Goal: Book appointment/travel/reservation

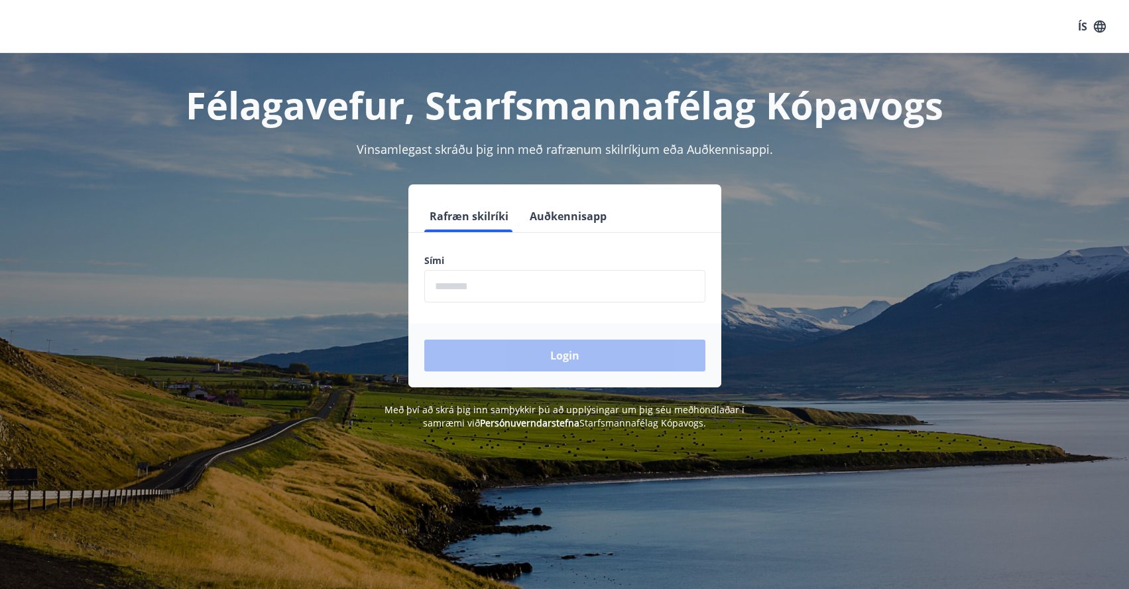
click at [504, 286] on input "phone" at bounding box center [564, 286] width 281 height 32
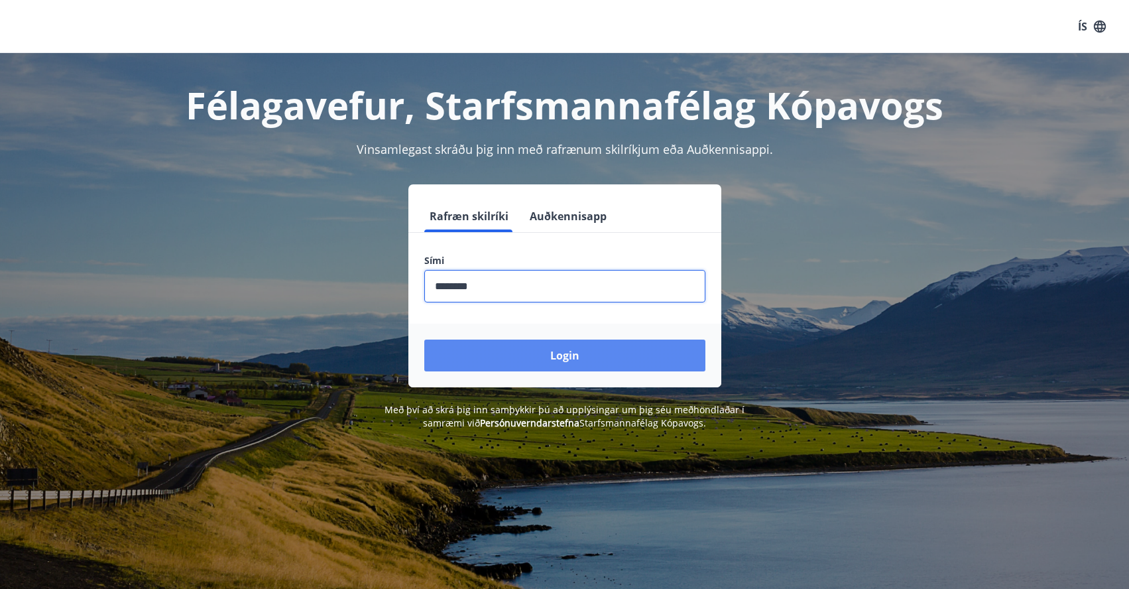
type input "********"
click at [597, 350] on button "Login" at bounding box center [564, 355] width 281 height 32
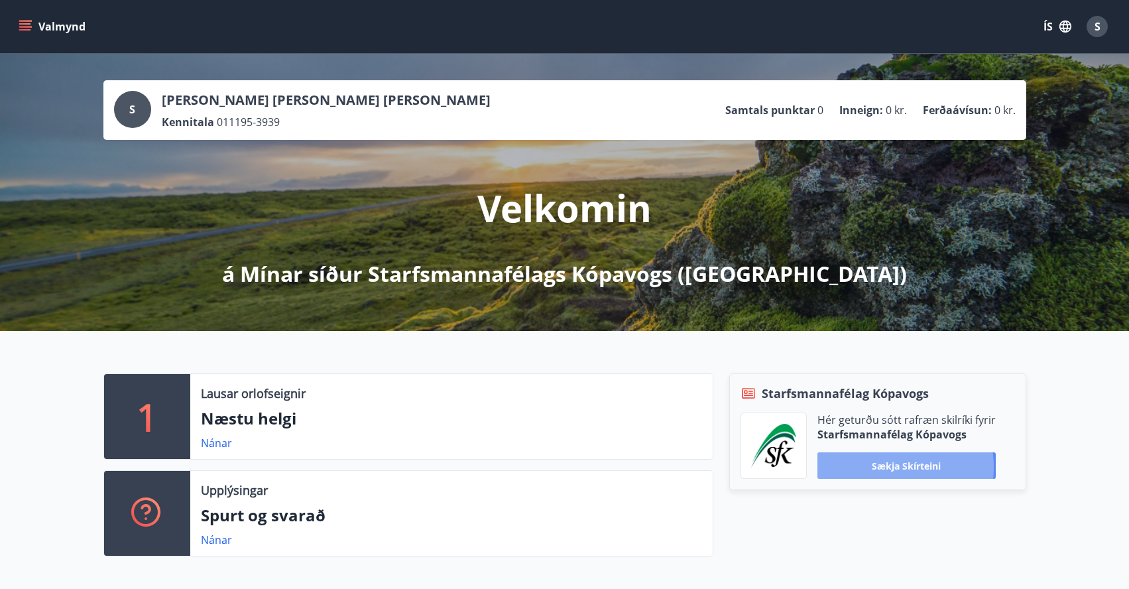
click at [884, 467] on button "Sækja skírteini" at bounding box center [906, 465] width 178 height 27
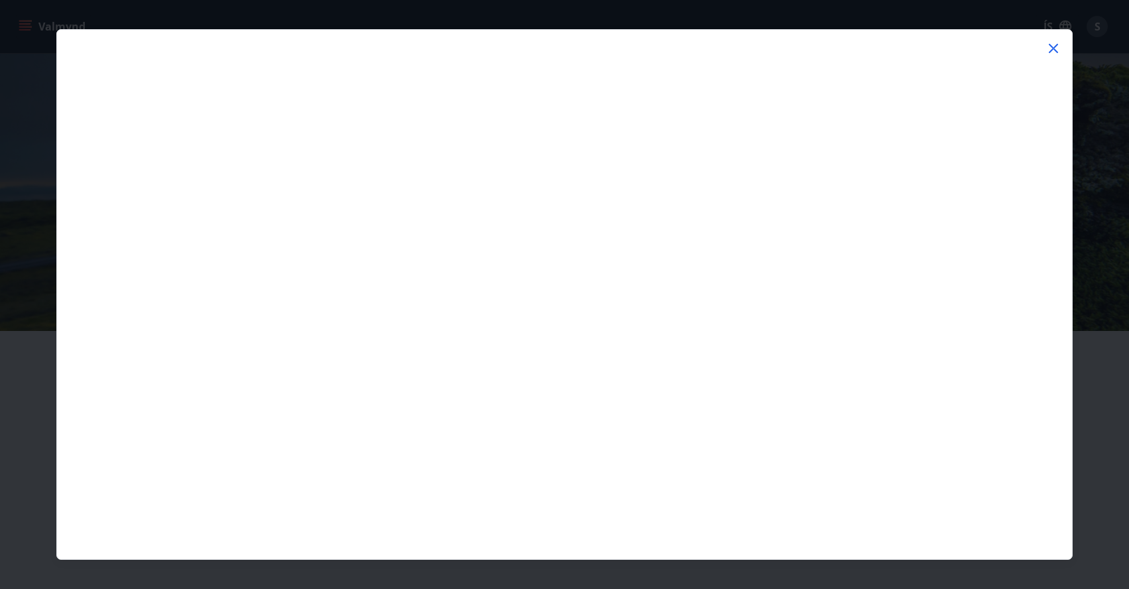
click at [1051, 50] on icon at bounding box center [1053, 48] width 9 height 9
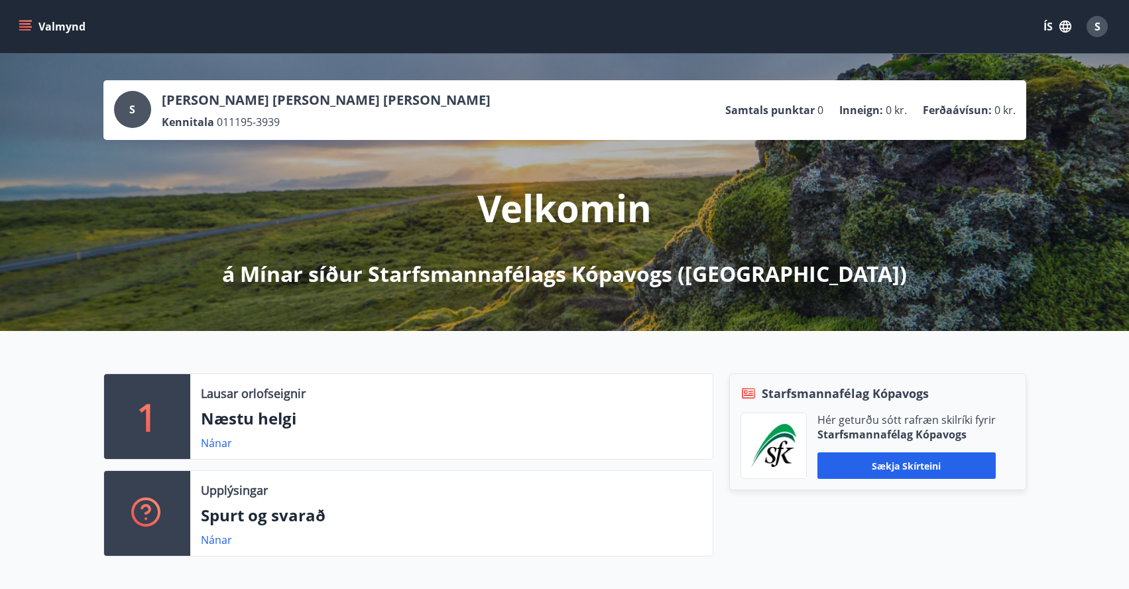
click at [29, 23] on icon "menu" at bounding box center [25, 26] width 13 height 13
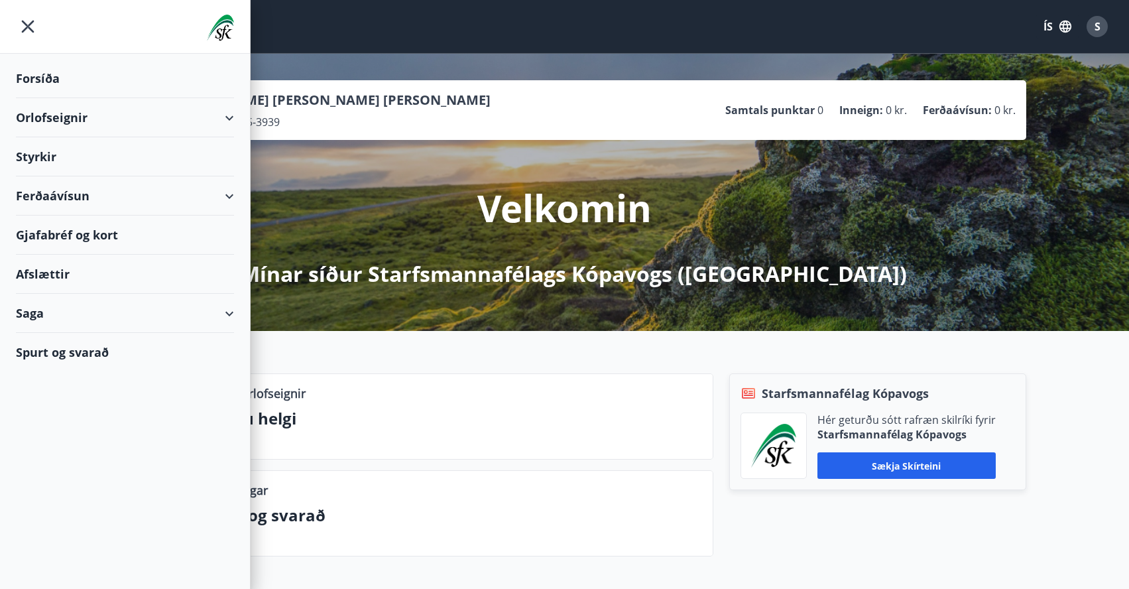
click at [207, 128] on div "Orlofseignir" at bounding box center [125, 117] width 218 height 39
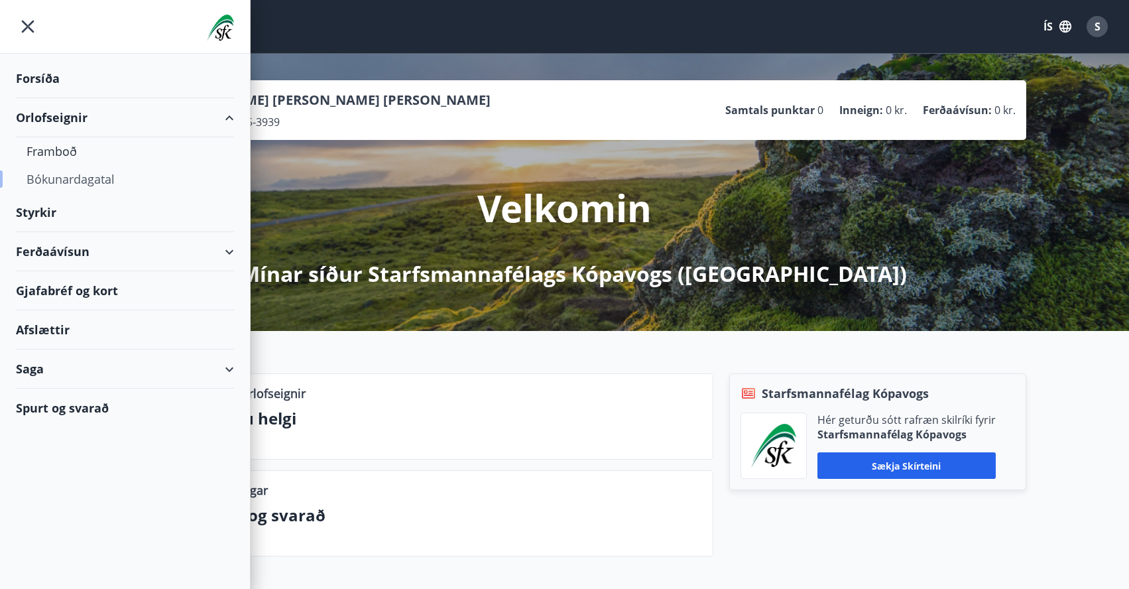
click at [72, 176] on div "Bókunardagatal" at bounding box center [125, 179] width 197 height 28
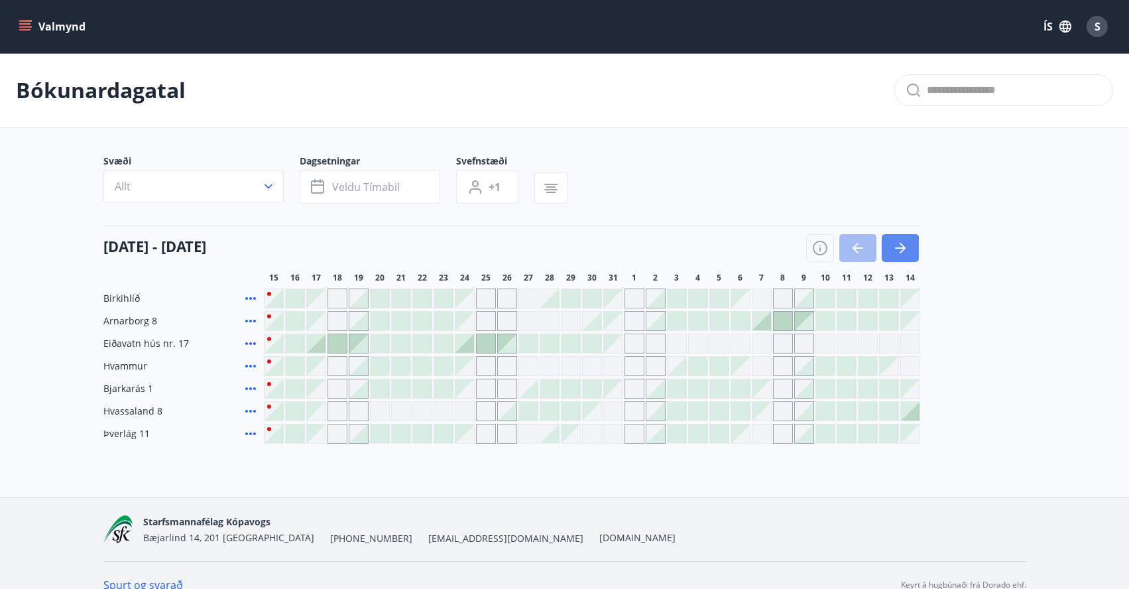
click at [896, 249] on icon "button" at bounding box center [900, 248] width 16 height 16
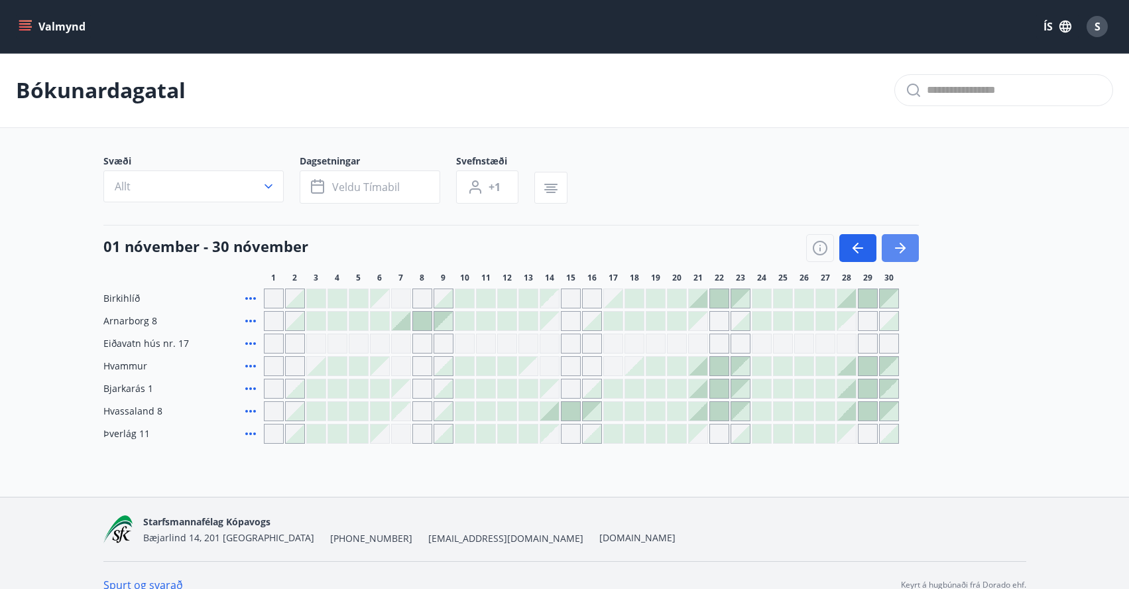
click at [907, 255] on icon "button" at bounding box center [900, 248] width 16 height 16
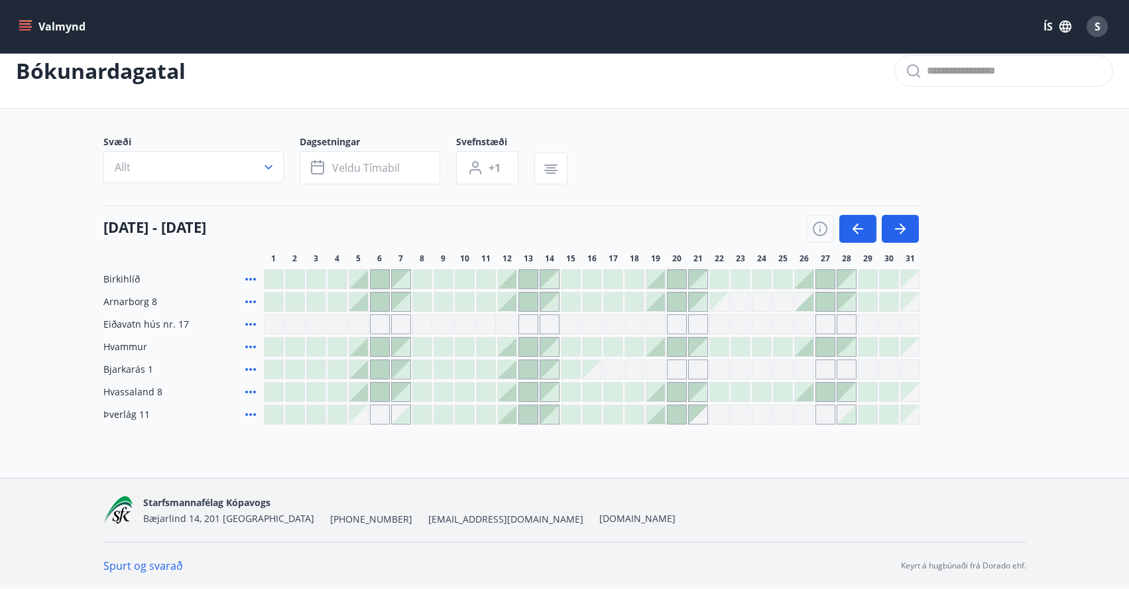
scroll to position [19, 0]
click at [758, 278] on div at bounding box center [761, 279] width 19 height 19
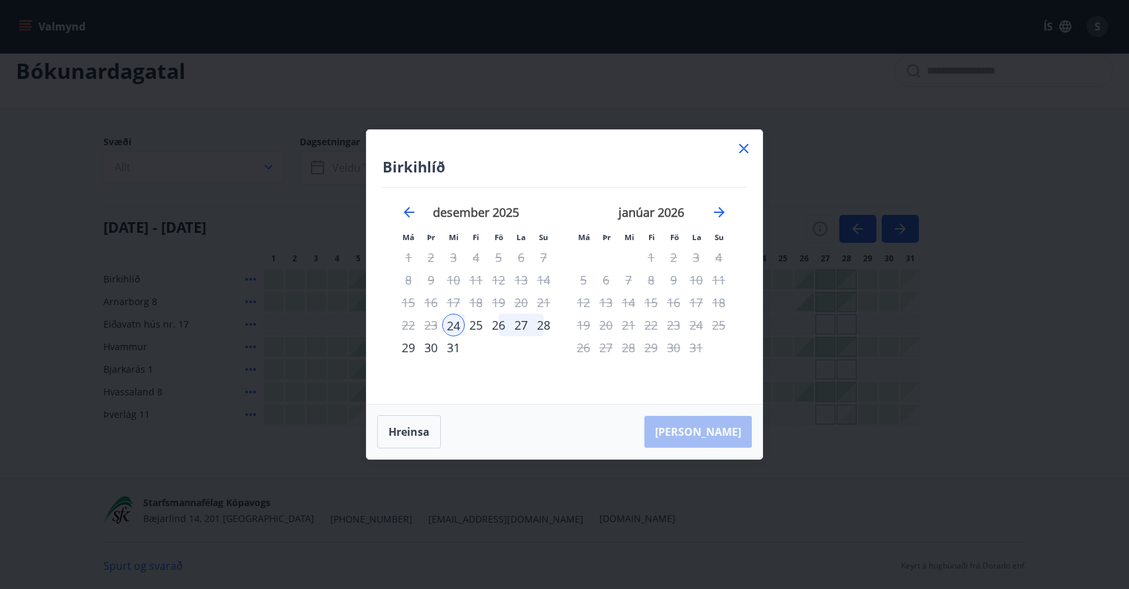
click at [740, 154] on icon at bounding box center [744, 149] width 16 height 16
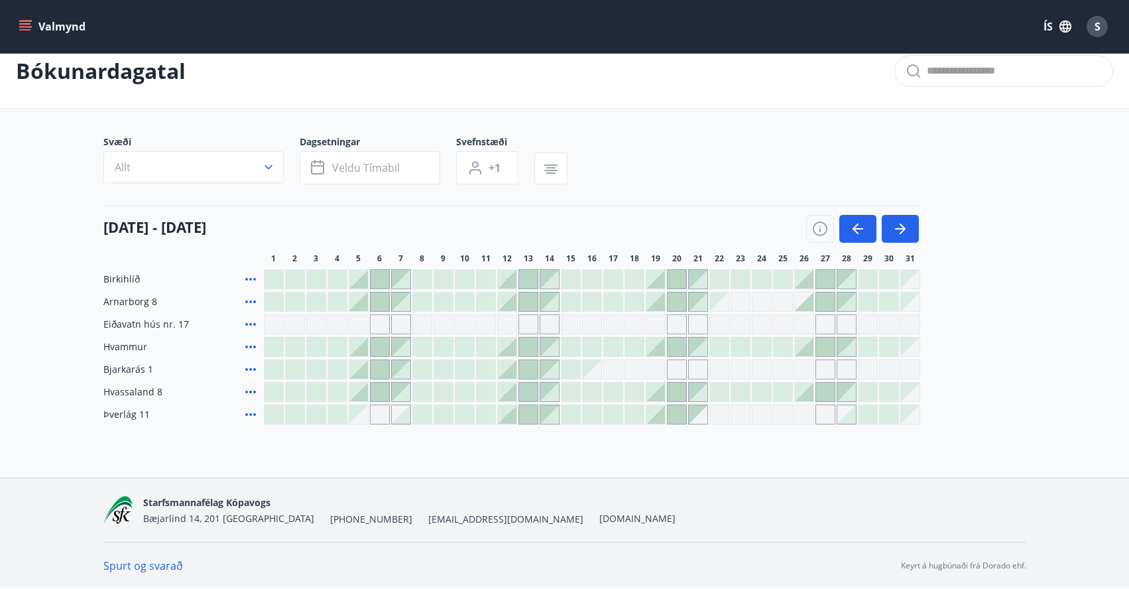
click at [748, 301] on div "Gráir dagar eru ekki bókanlegir" at bounding box center [740, 302] width 20 height 20
click at [972, 319] on div "Birkihlíð Arnarborg 8 [PERSON_NAME] eru ekki [DEMOGRAPHIC_DATA] Eiðavatn hús nr…" at bounding box center [564, 346] width 923 height 155
click at [252, 277] on icon at bounding box center [251, 279] width 16 height 16
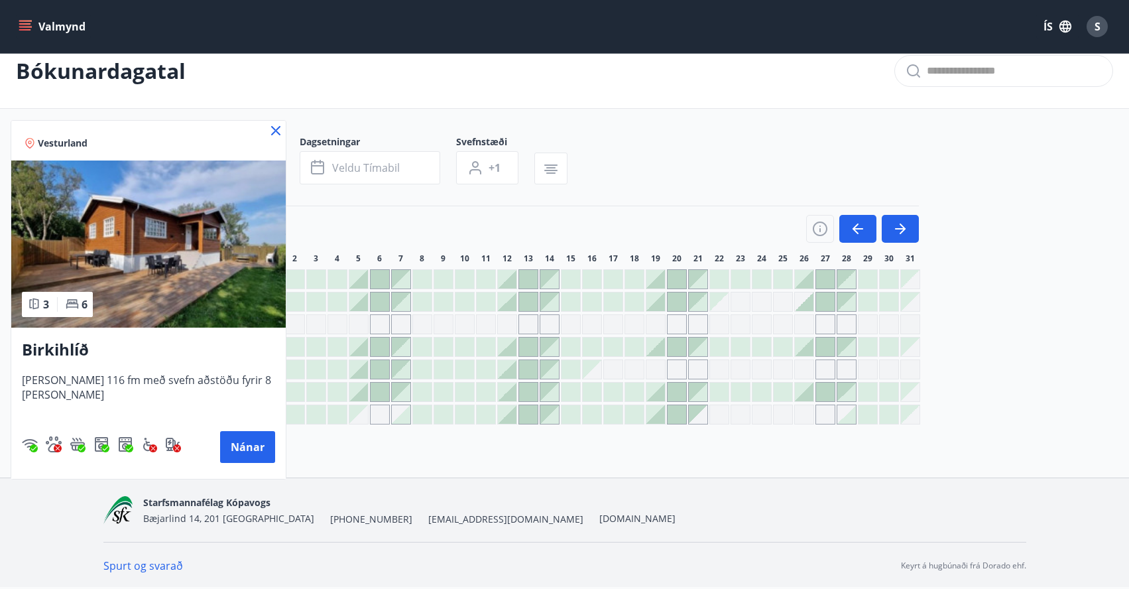
click at [274, 134] on icon at bounding box center [276, 131] width 16 height 16
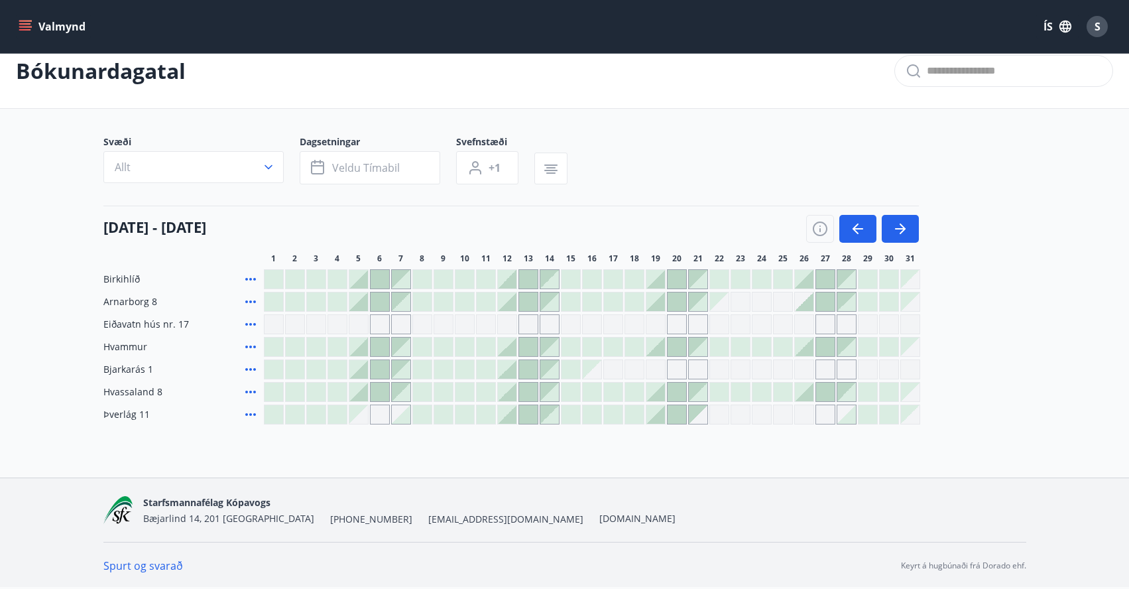
click at [698, 275] on div at bounding box center [698, 279] width 19 height 19
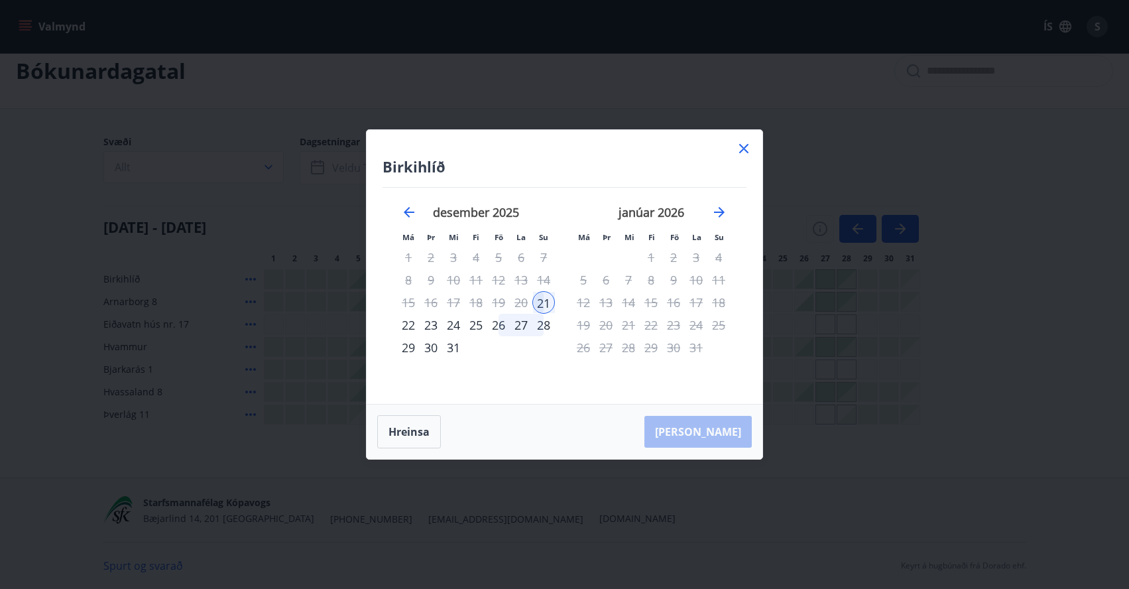
click at [743, 140] on div "Birkihlíð Má Þr Mi Fi Fö La Su Má Þr Mi Fi Fö La [DEMOGRAPHIC_DATA] [DATE] 1 2 …" at bounding box center [565, 267] width 396 height 274
click at [743, 146] on icon at bounding box center [744, 149] width 16 height 16
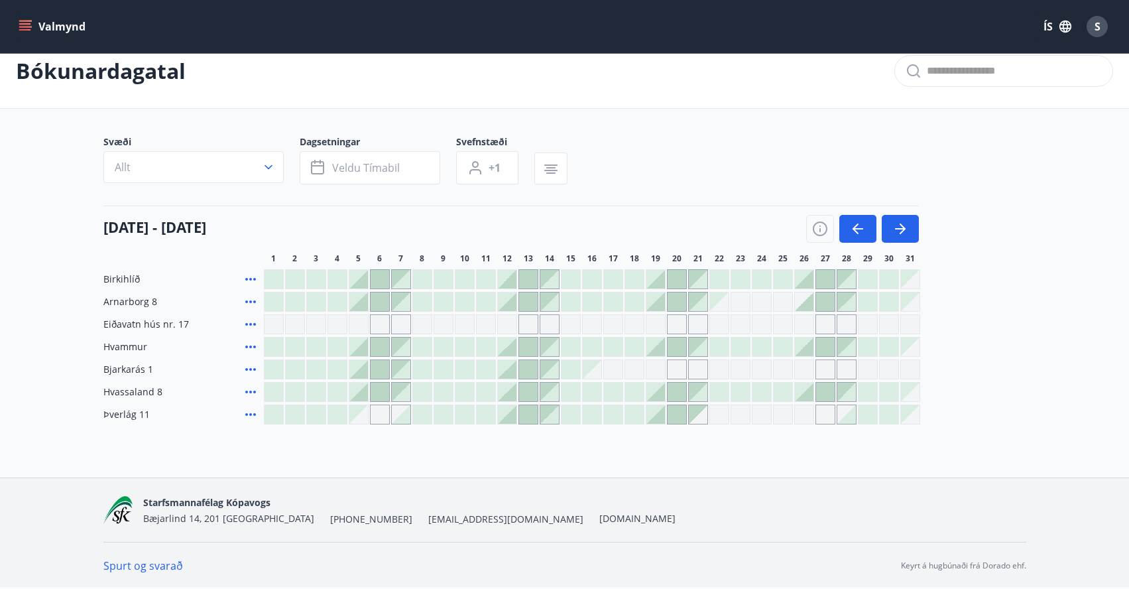
click at [694, 275] on div at bounding box center [698, 279] width 19 height 19
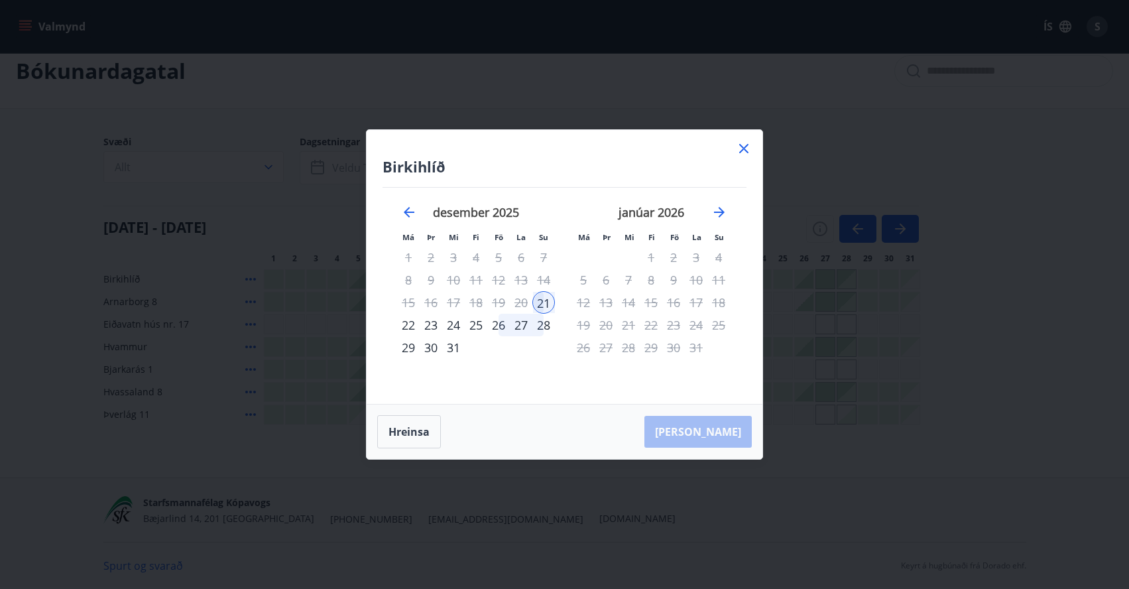
click at [544, 298] on div "21" at bounding box center [543, 302] width 23 height 23
click at [501, 326] on div "26" at bounding box center [498, 325] width 23 height 23
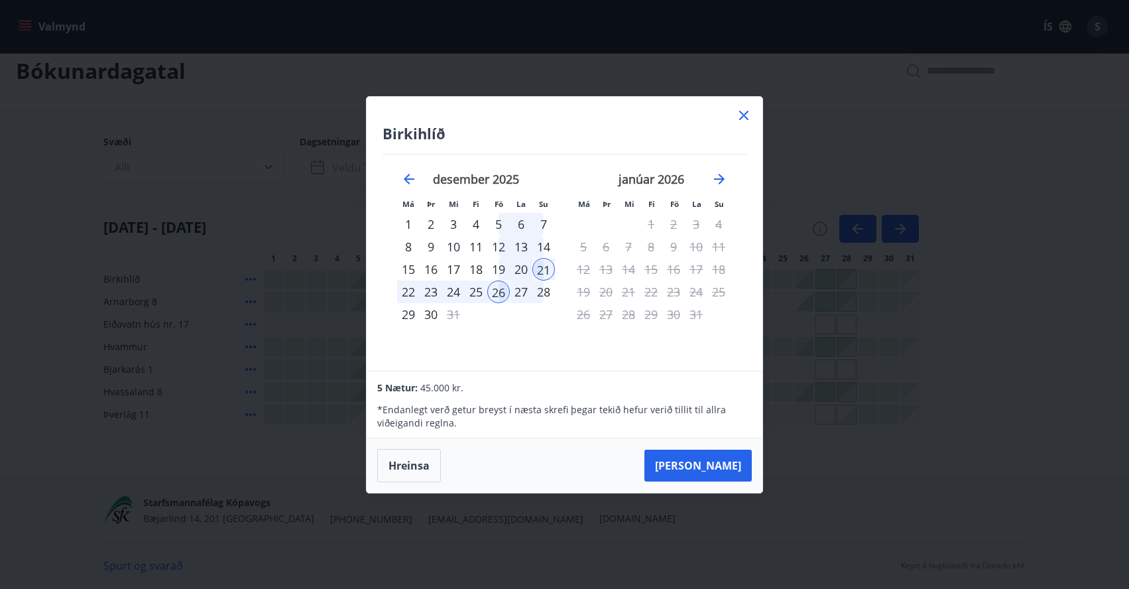
click at [540, 267] on div "21" at bounding box center [543, 269] width 23 height 23
click at [544, 296] on div "28" at bounding box center [543, 291] width 23 height 23
click at [676, 371] on div "7 Nætur: 63.000 kr. * Endanlegt verð getur breyst í næsta skrefi þegar tekið he…" at bounding box center [564, 404] width 395 height 67
click at [545, 282] on div "28" at bounding box center [543, 291] width 23 height 23
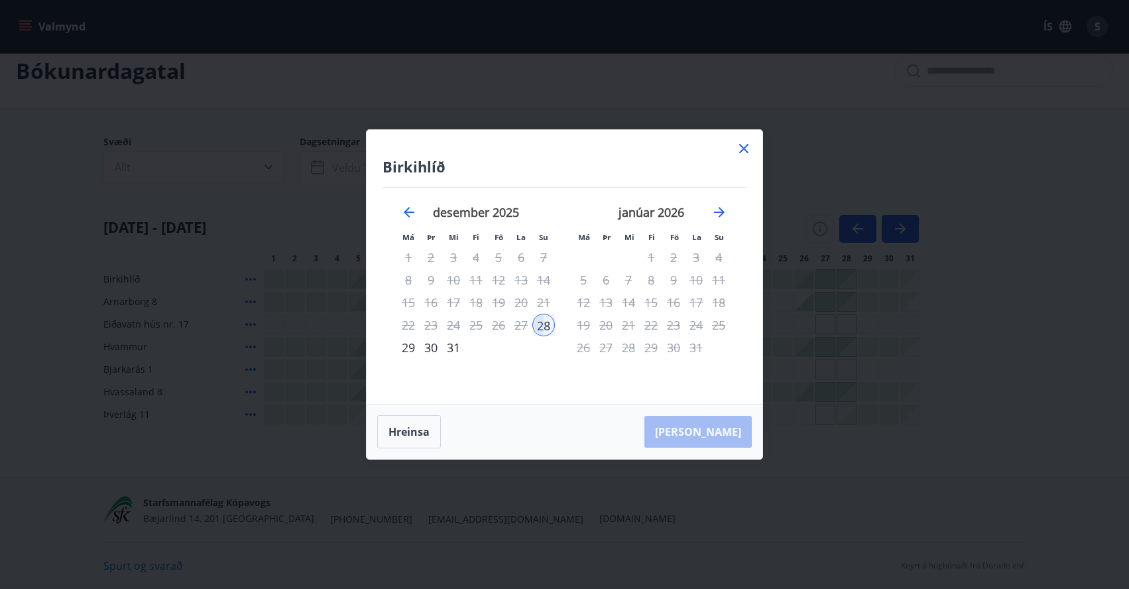
click at [541, 326] on div "28" at bounding box center [543, 325] width 23 height 23
click at [408, 428] on button "Hreinsa" at bounding box center [409, 431] width 64 height 33
click at [523, 302] on div "20" at bounding box center [521, 302] width 23 height 23
click at [549, 322] on div "28" at bounding box center [543, 325] width 23 height 23
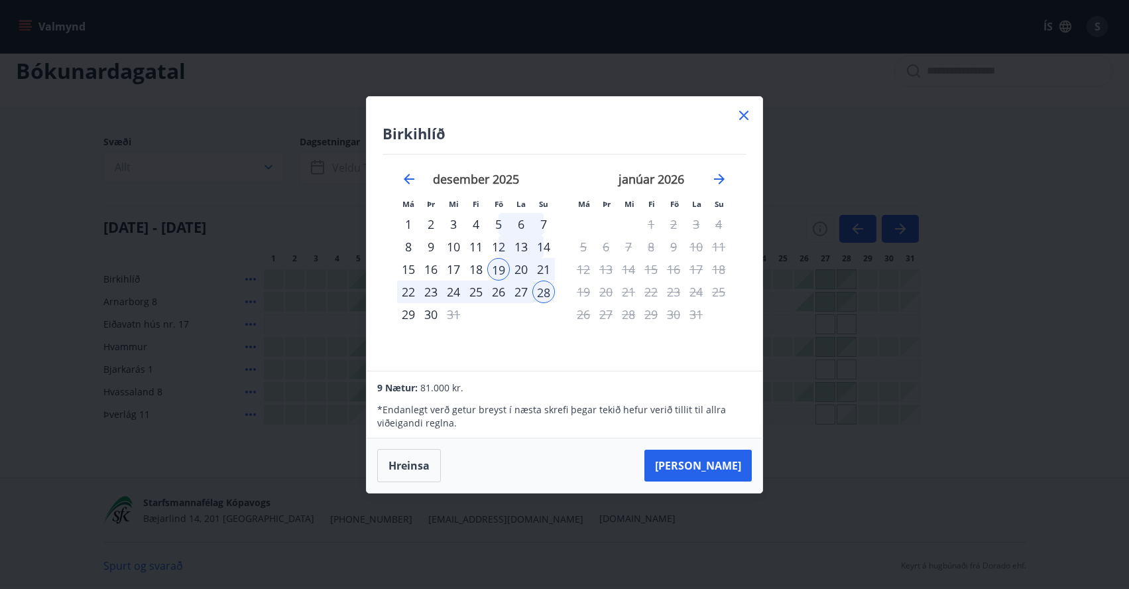
click at [414, 311] on div "29" at bounding box center [408, 314] width 23 height 23
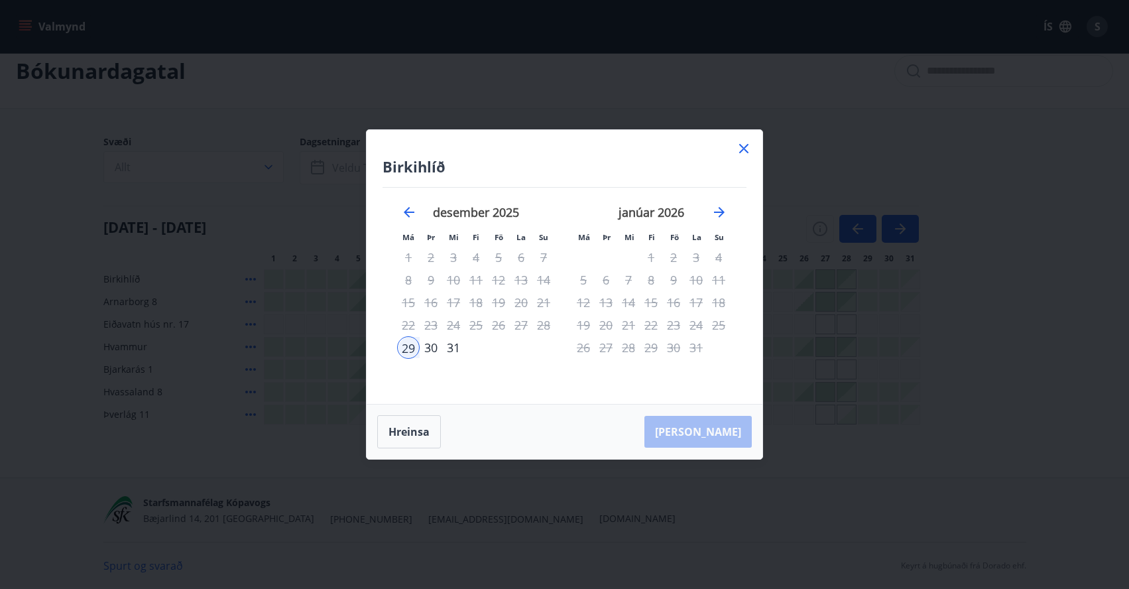
click at [500, 299] on div "19" at bounding box center [498, 302] width 23 height 23
click at [414, 436] on button "Hreinsa" at bounding box center [409, 431] width 64 height 33
click at [498, 302] on div "19" at bounding box center [498, 302] width 23 height 23
click at [408, 434] on button "Hreinsa" at bounding box center [409, 431] width 64 height 33
click at [740, 149] on icon at bounding box center [744, 149] width 16 height 16
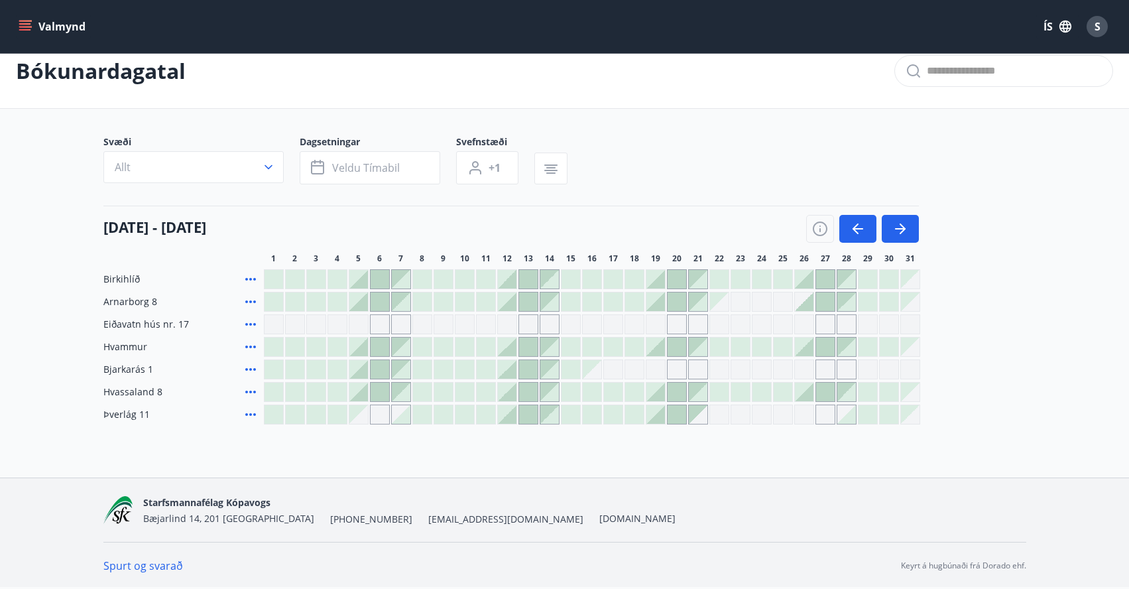
click at [249, 276] on icon at bounding box center [251, 279] width 16 height 16
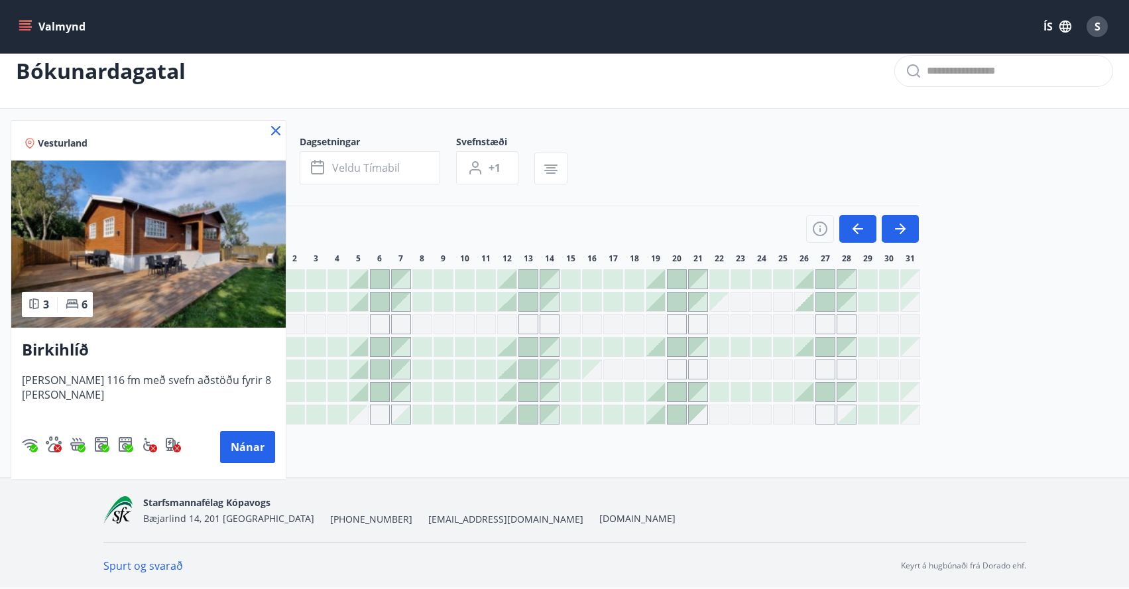
click at [329, 205] on div at bounding box center [564, 294] width 1129 height 589
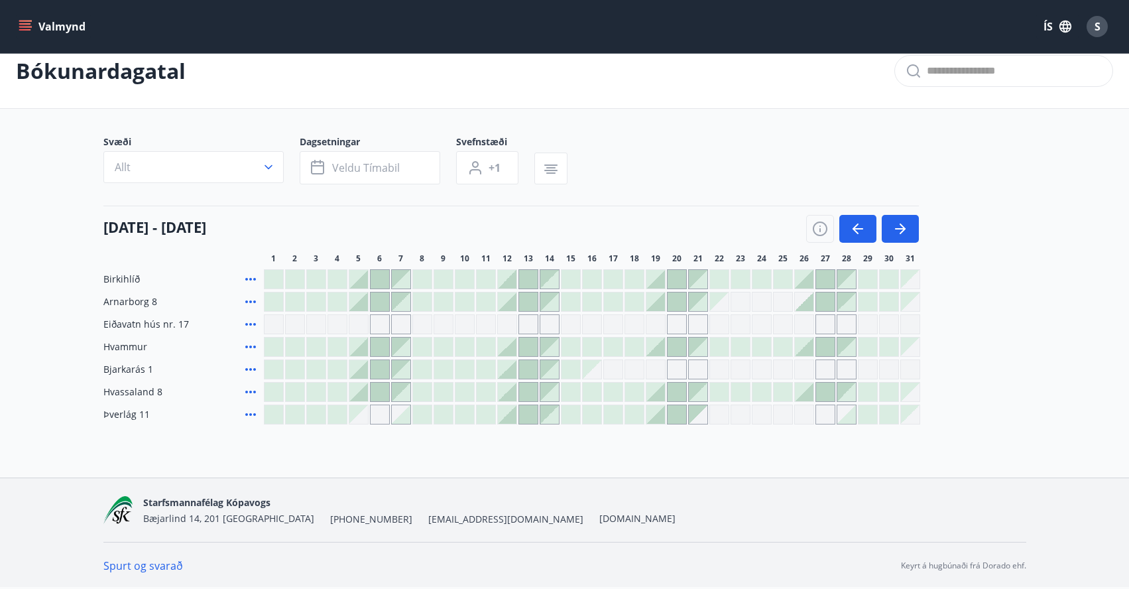
click at [247, 300] on icon at bounding box center [251, 302] width 16 height 16
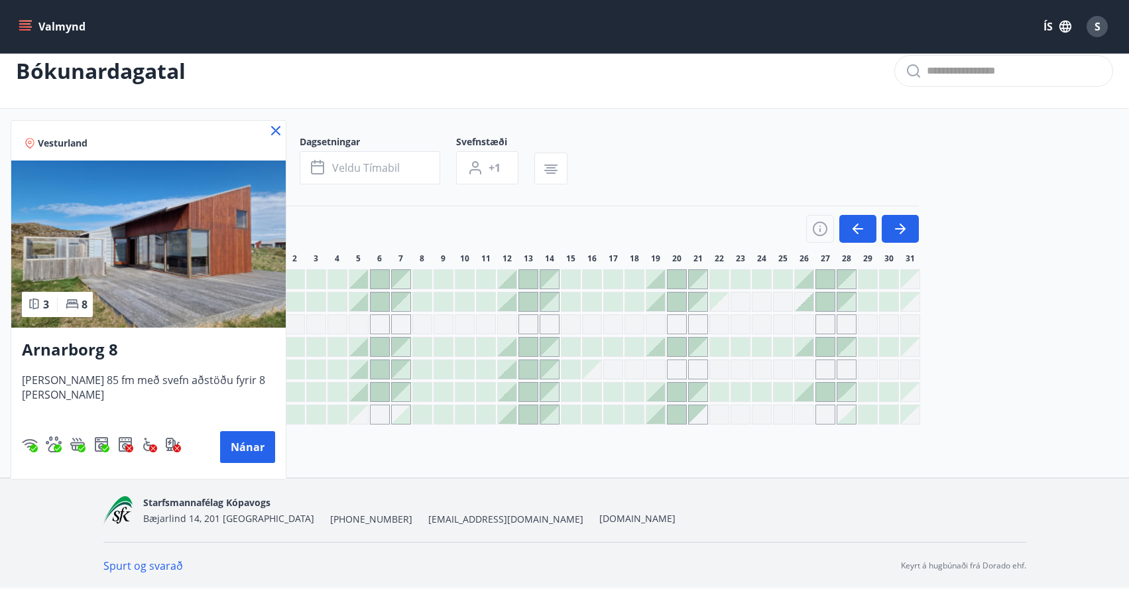
click at [271, 131] on icon at bounding box center [275, 130] width 9 height 9
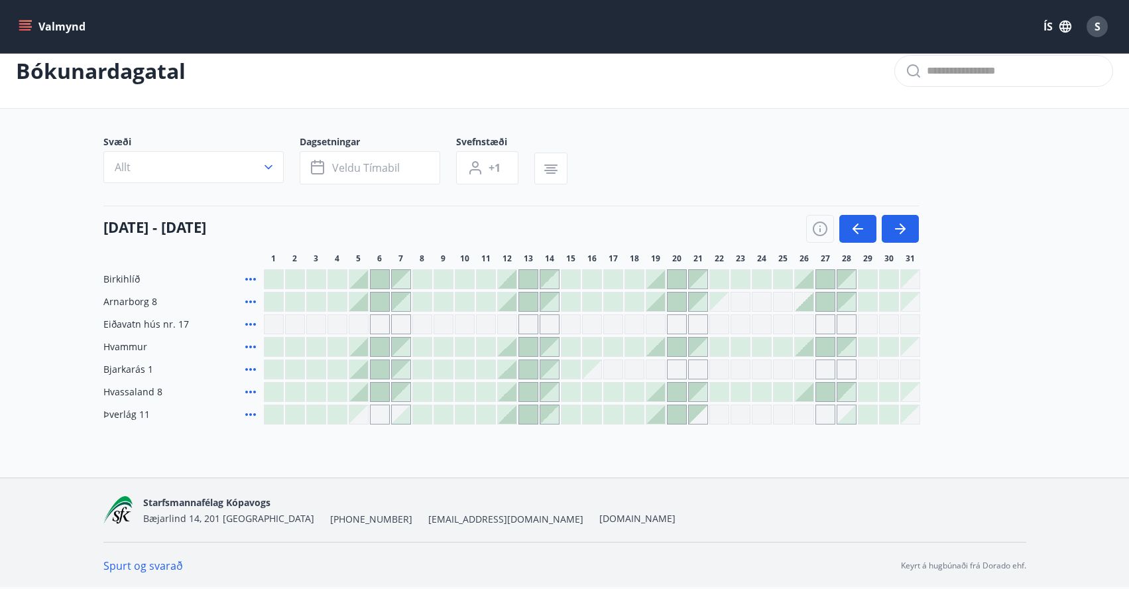
click at [667, 283] on div at bounding box center [676, 279] width 19 height 19
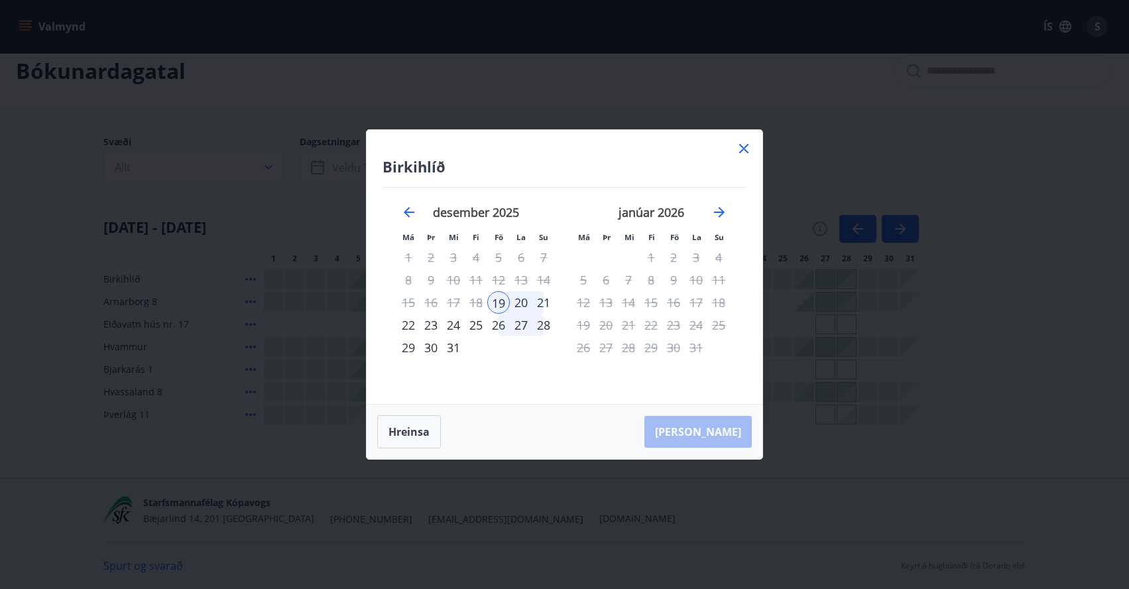
click at [408, 325] on div "22" at bounding box center [408, 325] width 23 height 23
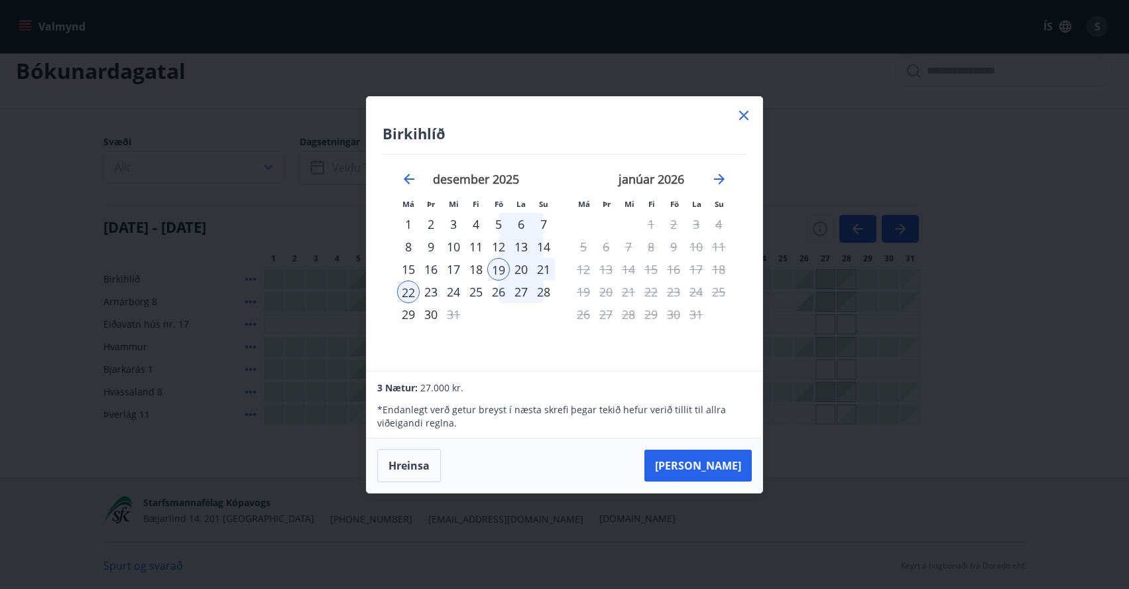
click at [471, 290] on div "25" at bounding box center [476, 291] width 23 height 23
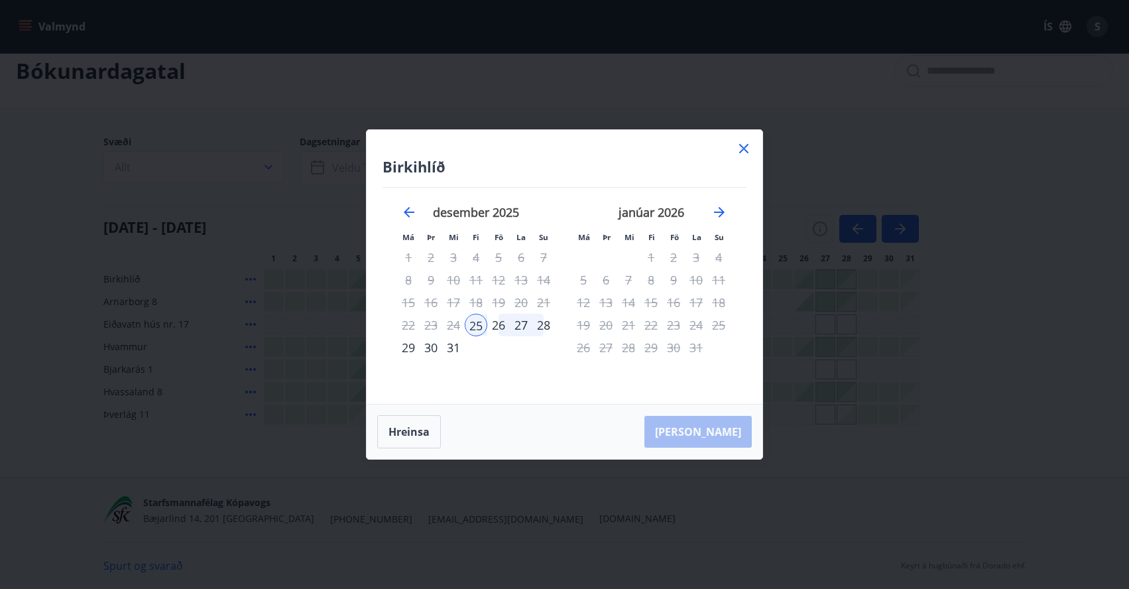
click at [451, 325] on div "24" at bounding box center [453, 325] width 23 height 23
click at [406, 212] on icon "Move backward to switch to the previous month." at bounding box center [409, 212] width 11 height 11
click at [409, 422] on button "Hreinsa" at bounding box center [409, 431] width 64 height 33
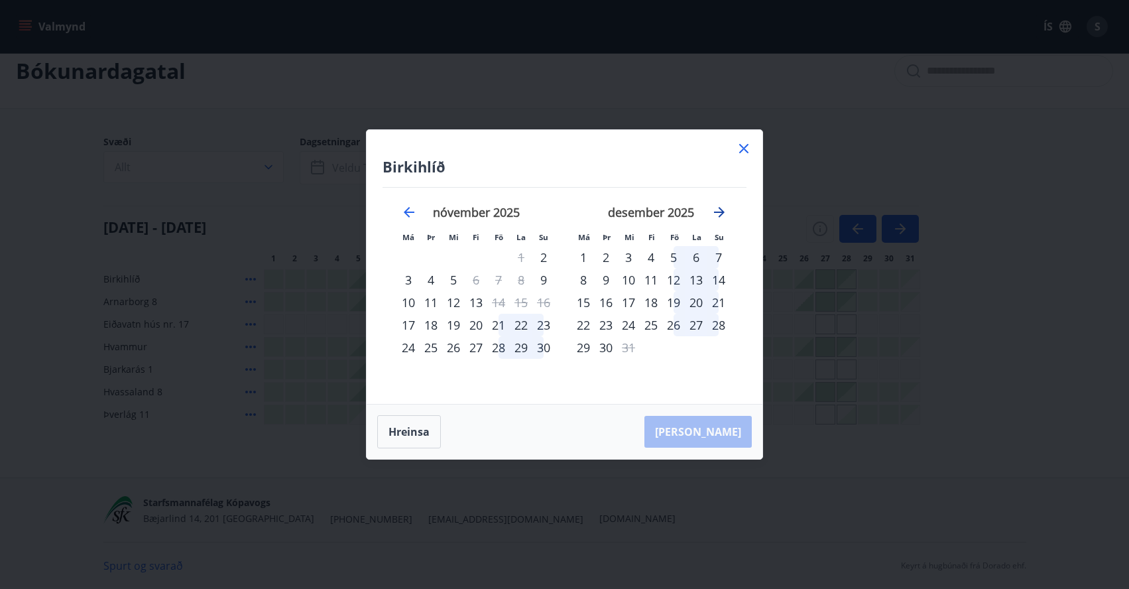
click at [717, 215] on icon "Move forward to switch to the next month." at bounding box center [719, 212] width 16 height 16
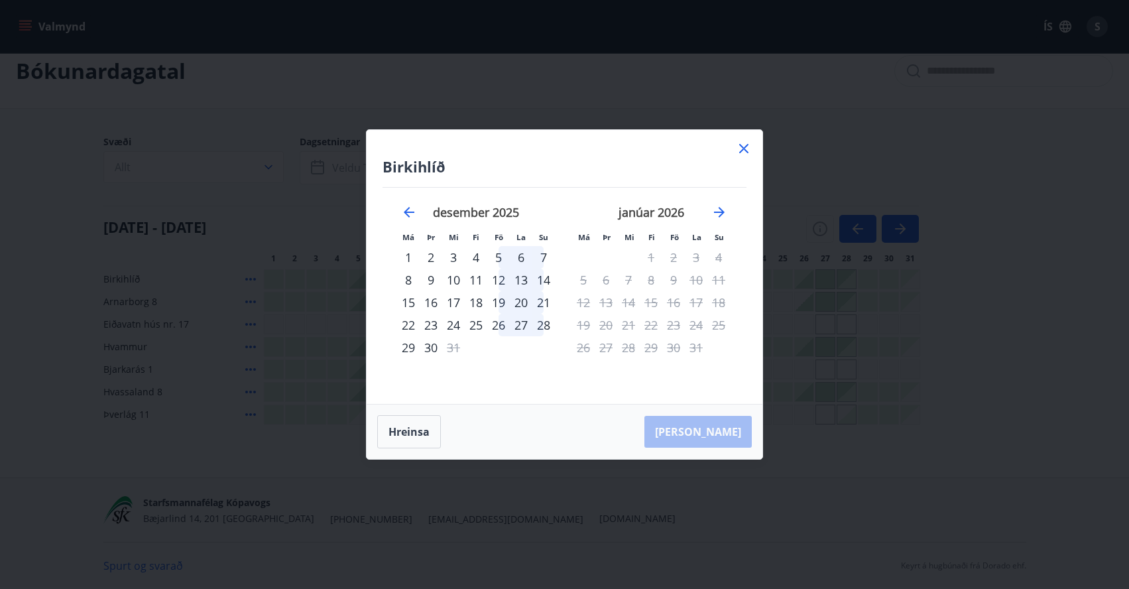
click at [410, 321] on div "22" at bounding box center [408, 325] width 23 height 23
click at [546, 325] on div "28" at bounding box center [543, 325] width 23 height 23
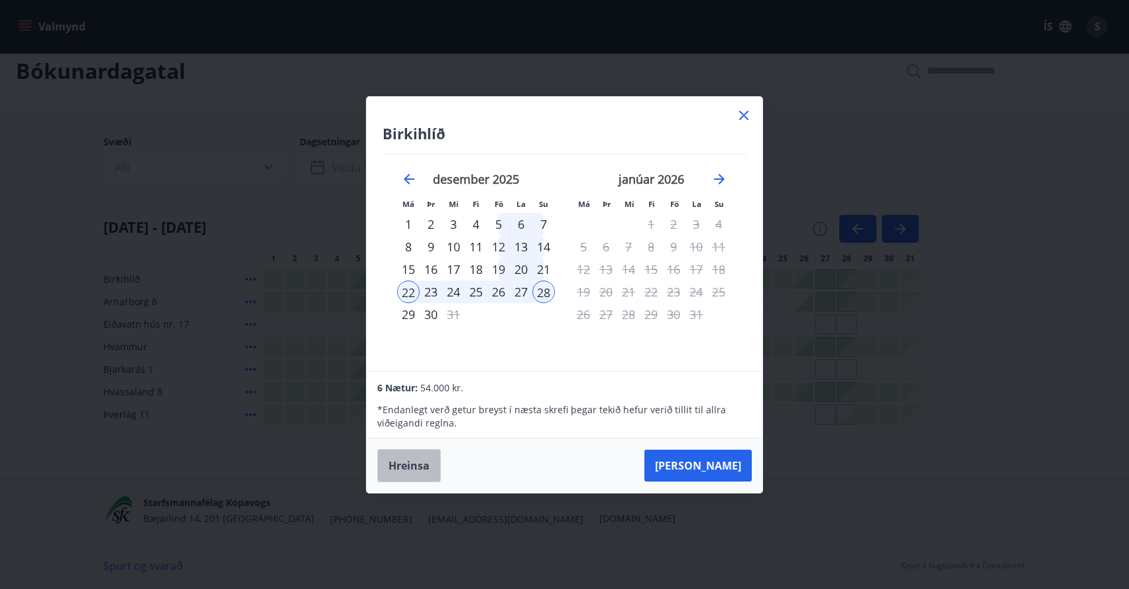
click at [429, 463] on button "Hreinsa" at bounding box center [409, 465] width 64 height 33
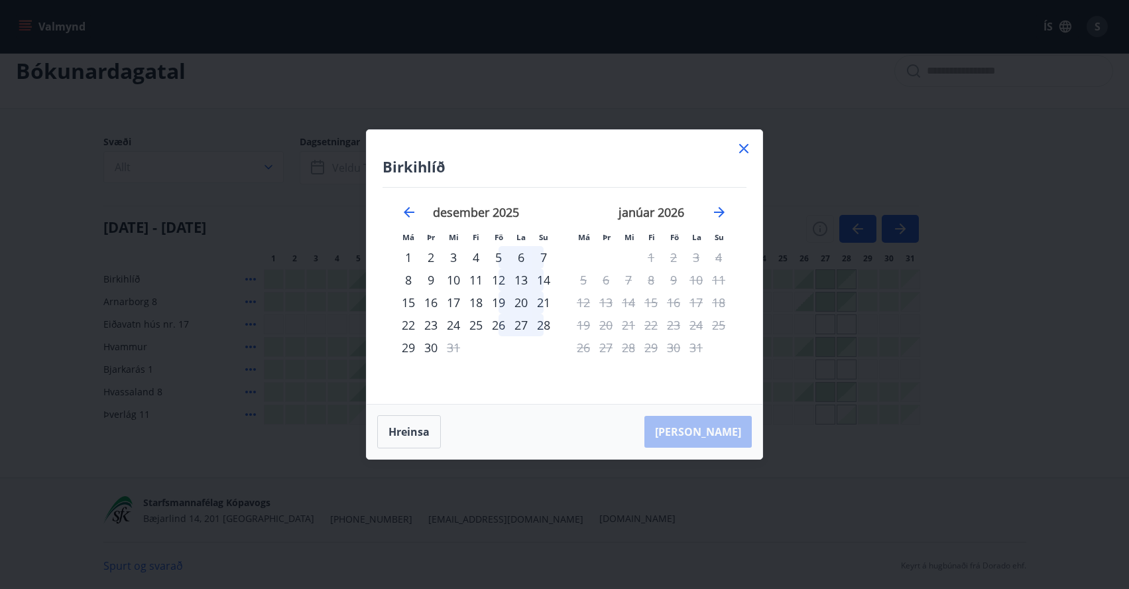
click at [742, 149] on icon at bounding box center [743, 148] width 9 height 9
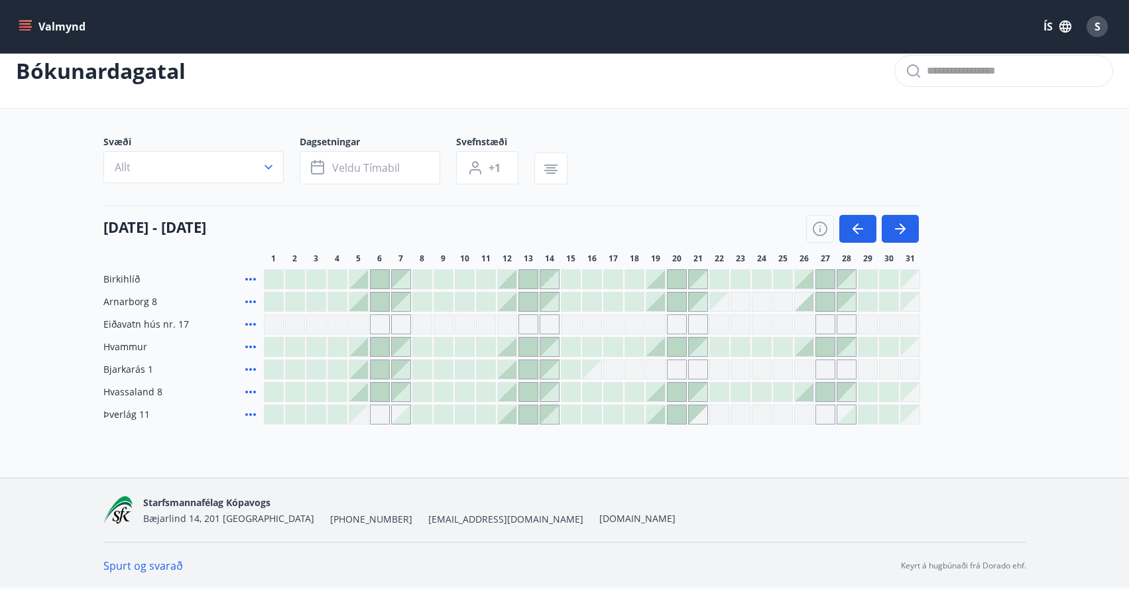
click at [887, 167] on div "Svæði Allt Dagsetningar Veldu tímabil Svefnstæði +1" at bounding box center [564, 162] width 923 height 54
click at [247, 299] on icon at bounding box center [251, 302] width 16 height 16
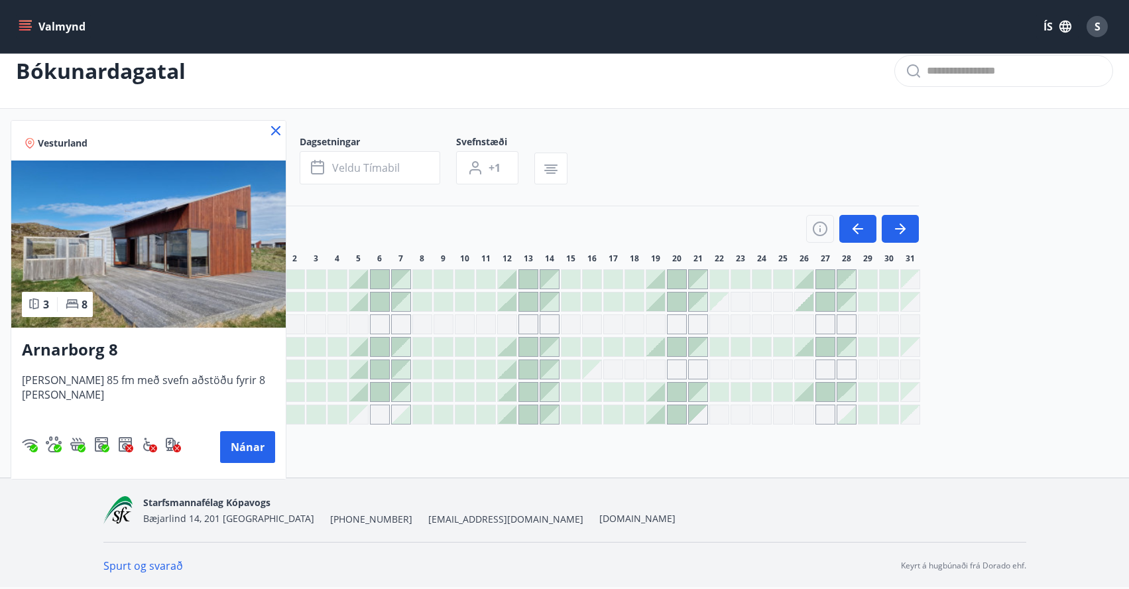
click at [127, 247] on img at bounding box center [148, 243] width 274 height 167
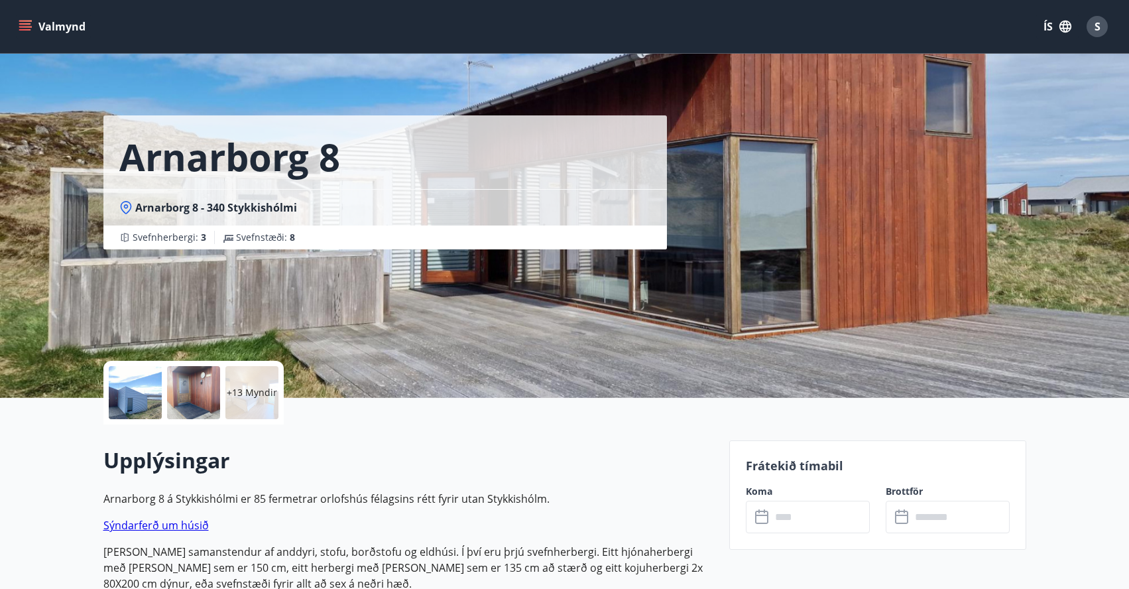
click at [131, 388] on div at bounding box center [135, 392] width 53 height 53
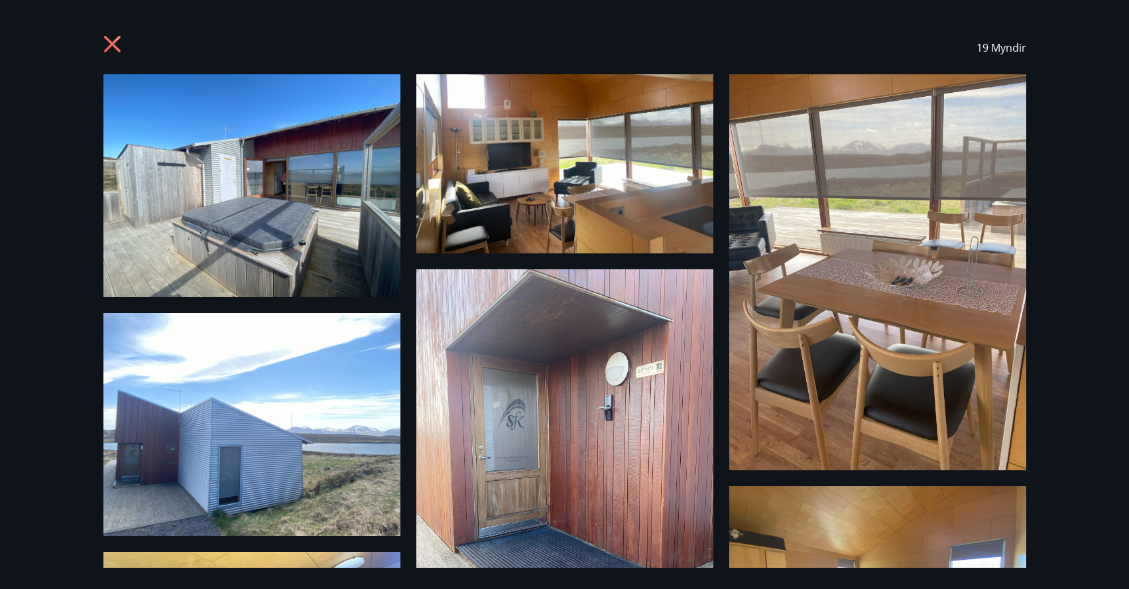
click at [317, 211] on img at bounding box center [251, 185] width 297 height 223
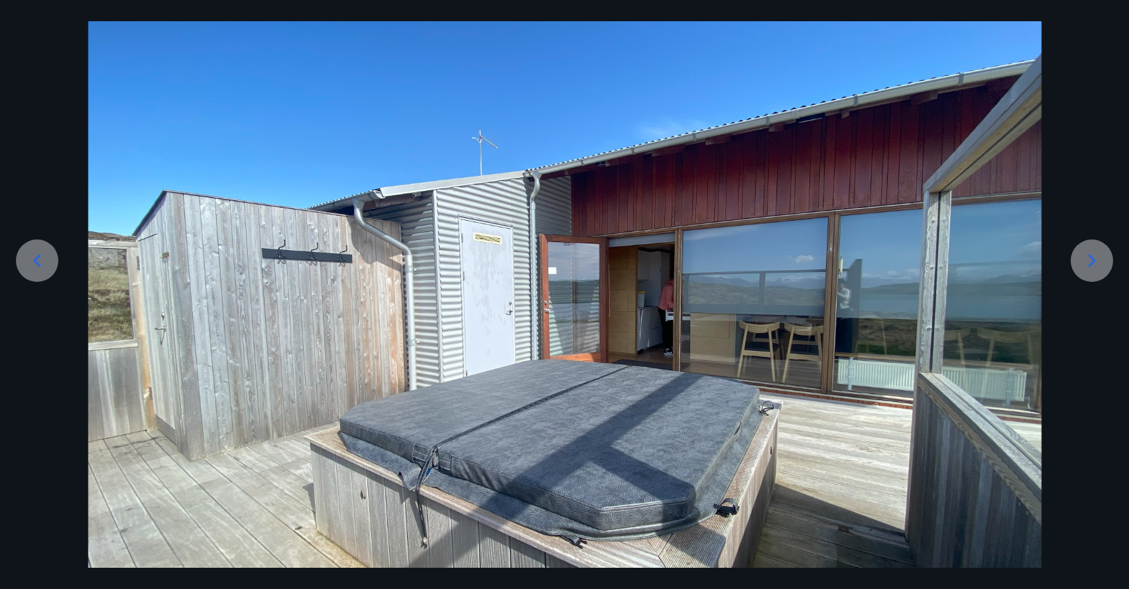
scroll to position [112, 0]
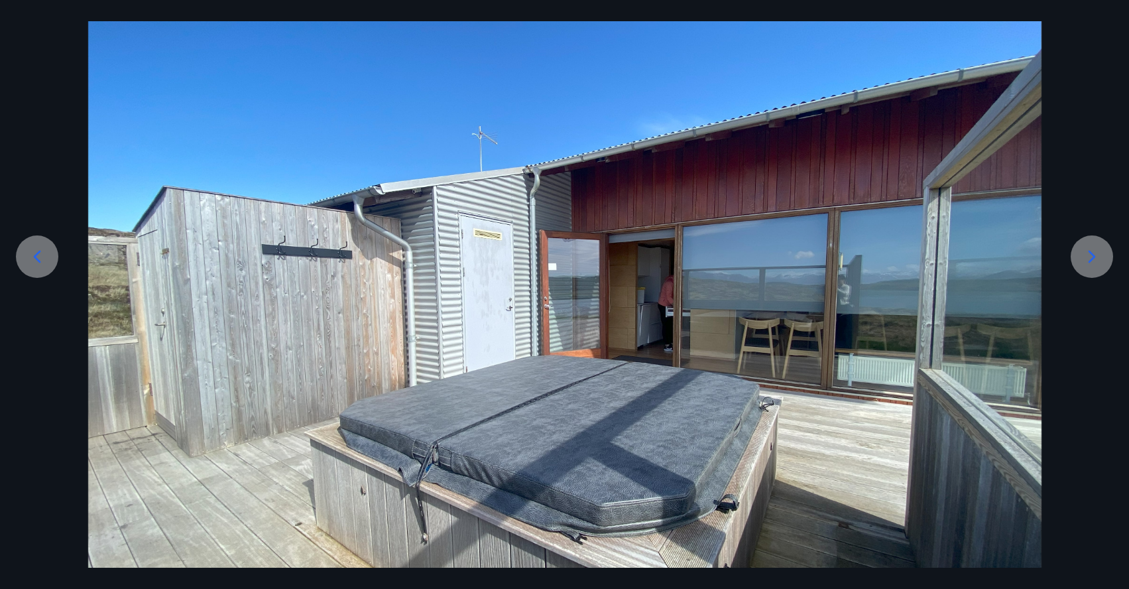
click at [1082, 252] on icon at bounding box center [1091, 256] width 21 height 21
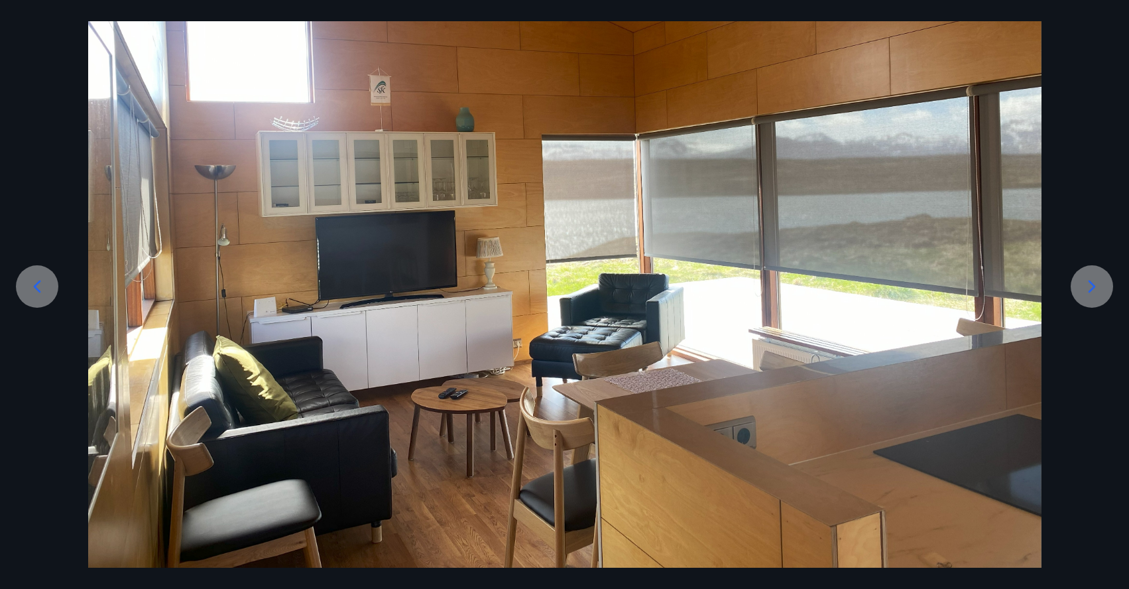
scroll to position [82, 0]
click at [1090, 280] on icon at bounding box center [1091, 286] width 21 height 21
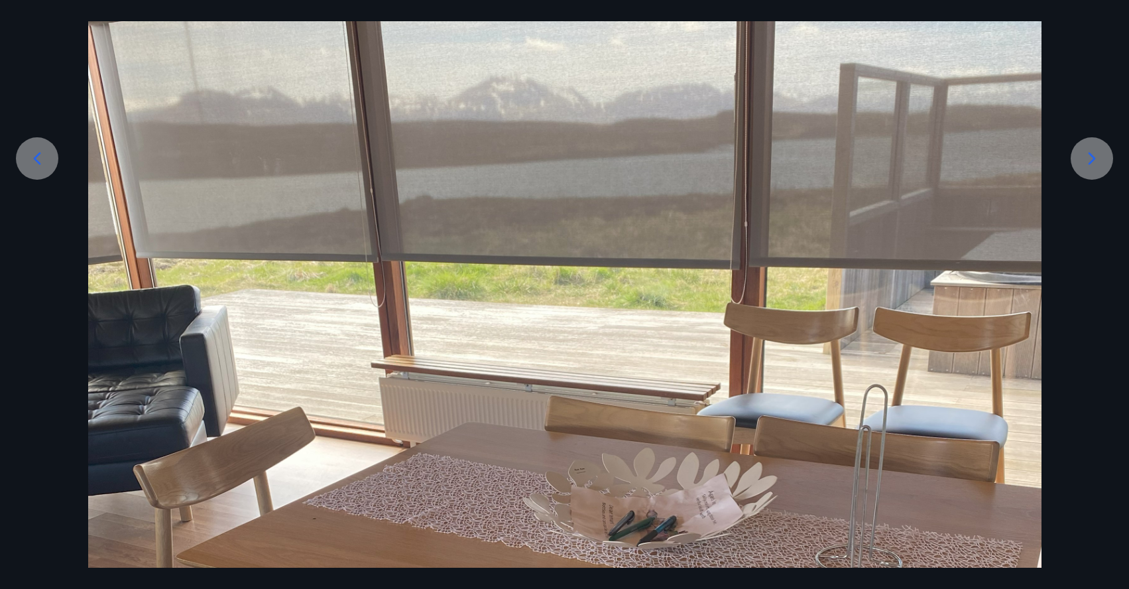
scroll to position [200, 0]
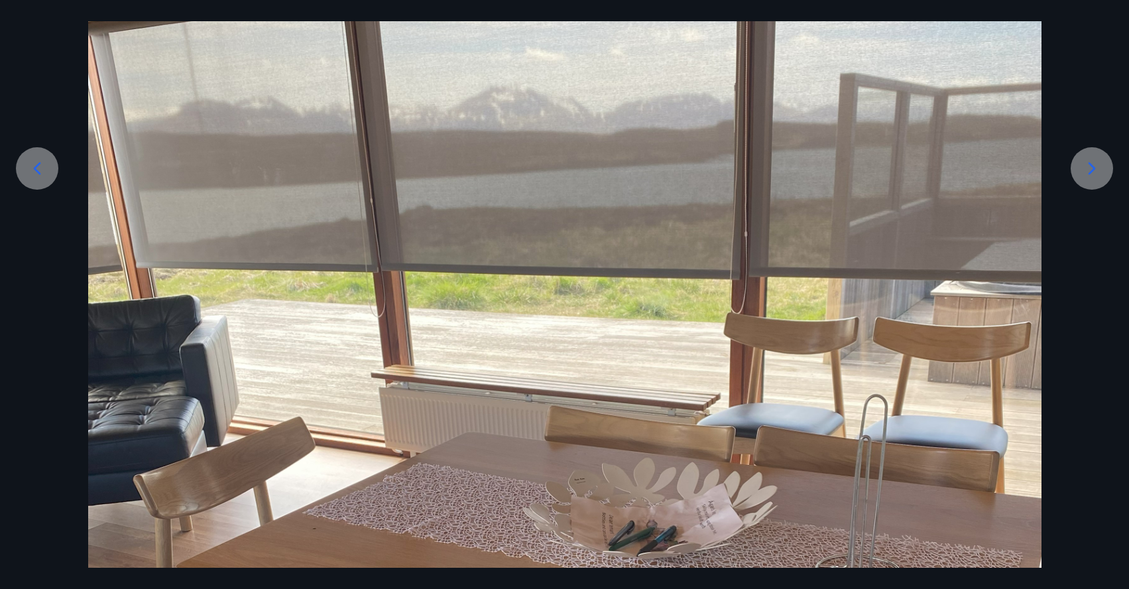
click at [1092, 168] on icon at bounding box center [1091, 168] width 21 height 21
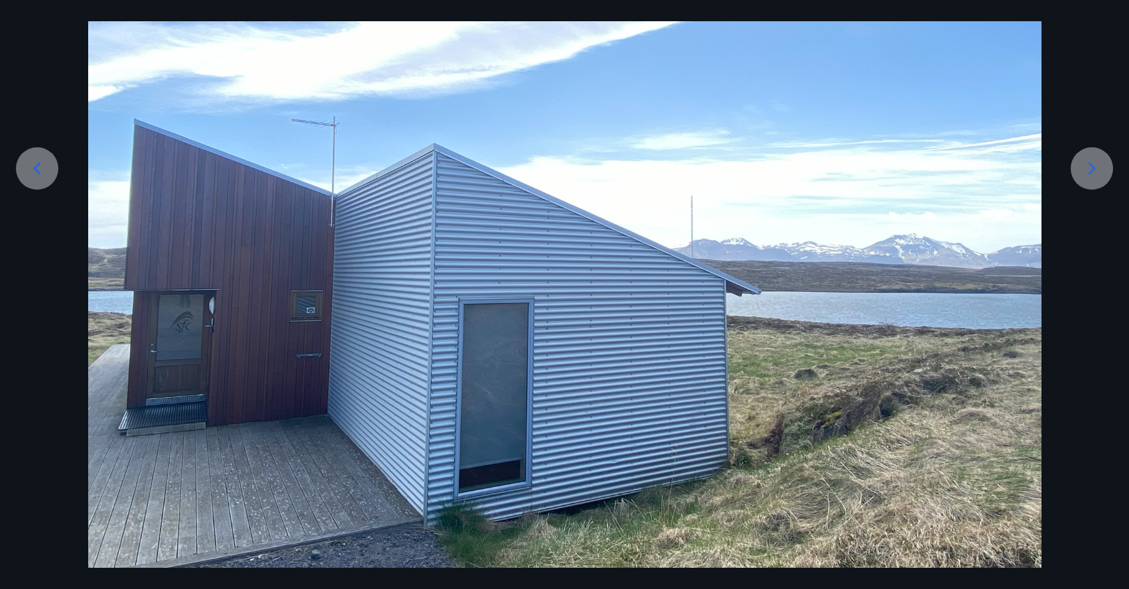
click at [1086, 180] on div at bounding box center [1091, 168] width 42 height 42
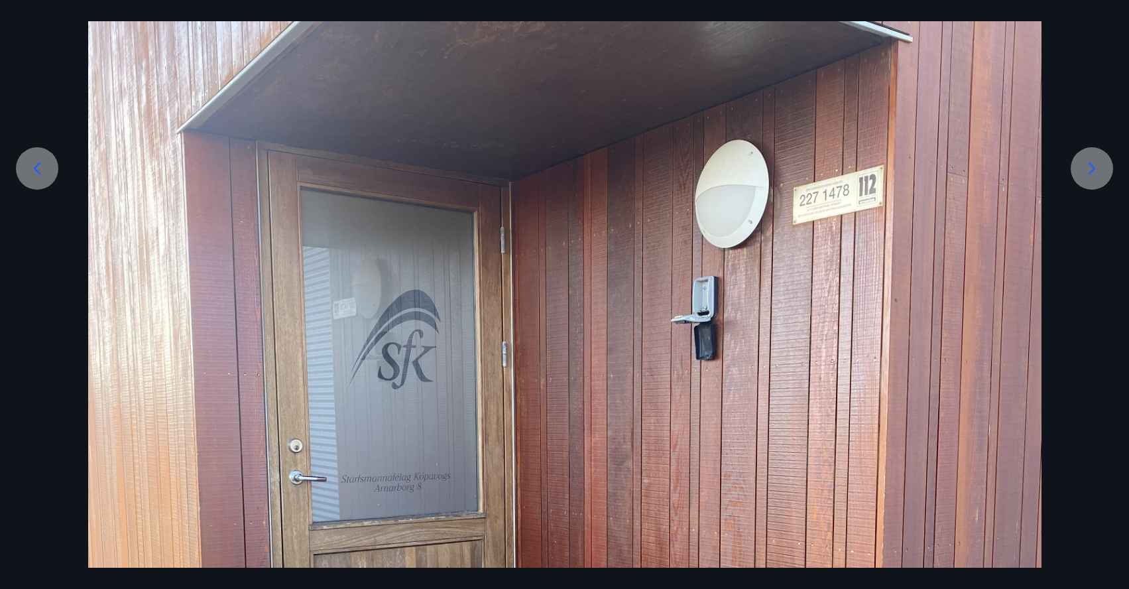
click at [1090, 174] on icon at bounding box center [1091, 168] width 7 height 13
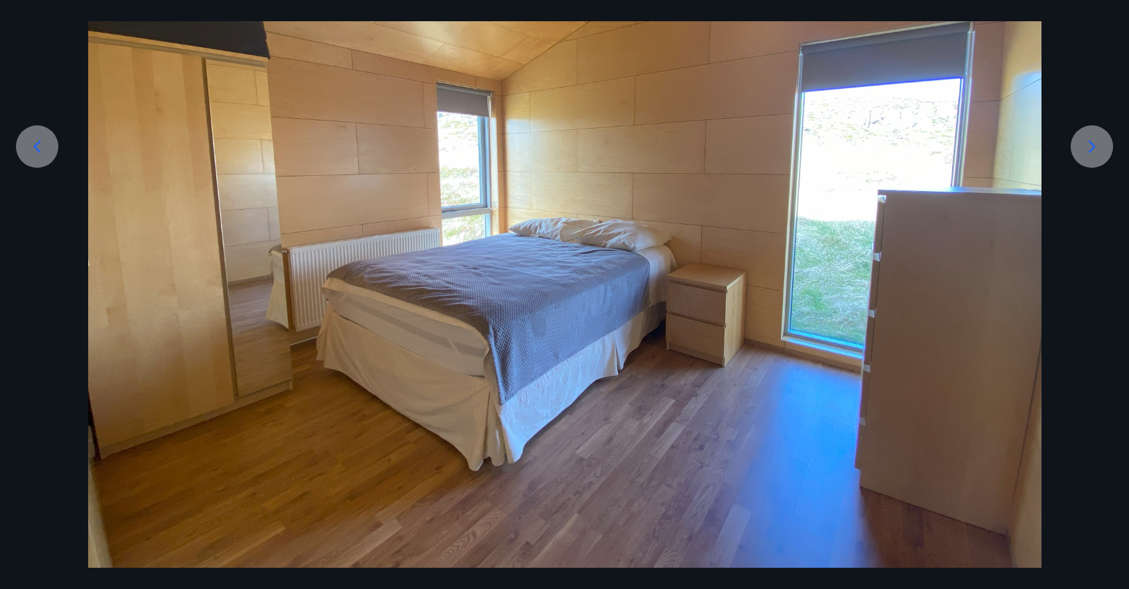
scroll to position [222, 0]
click at [1099, 155] on icon at bounding box center [1091, 146] width 21 height 21
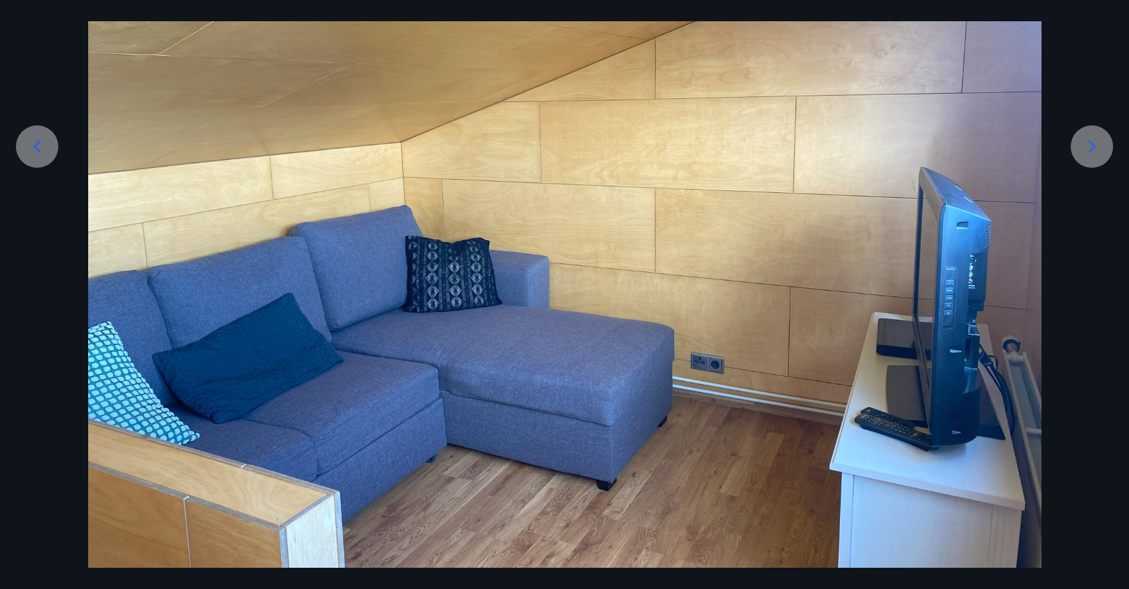
click at [1087, 153] on icon at bounding box center [1091, 146] width 21 height 21
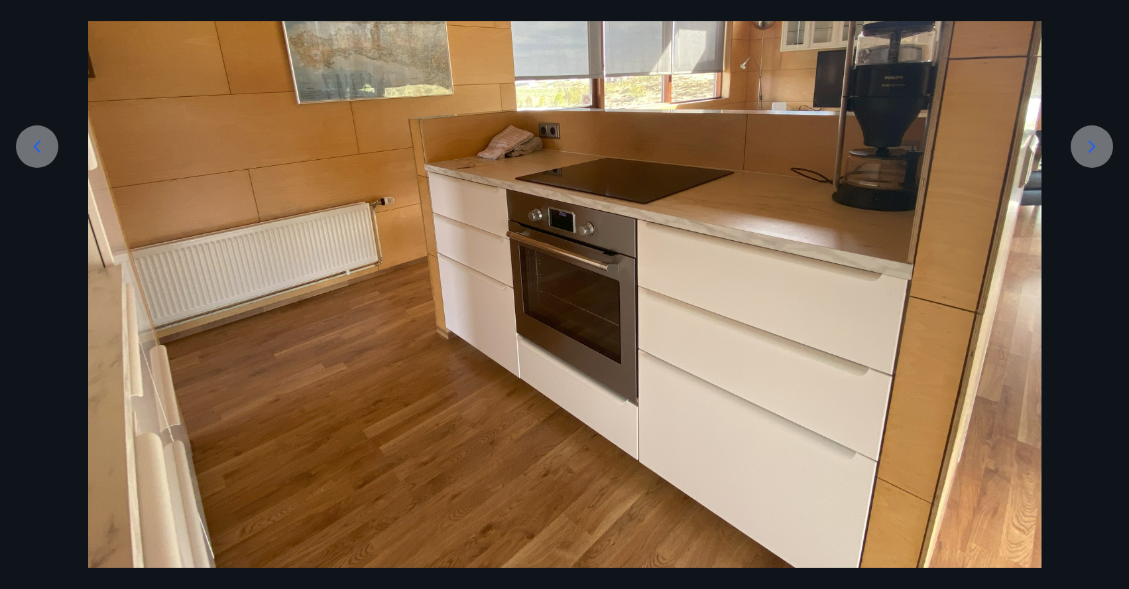
click at [1090, 150] on icon at bounding box center [1091, 147] width 7 height 13
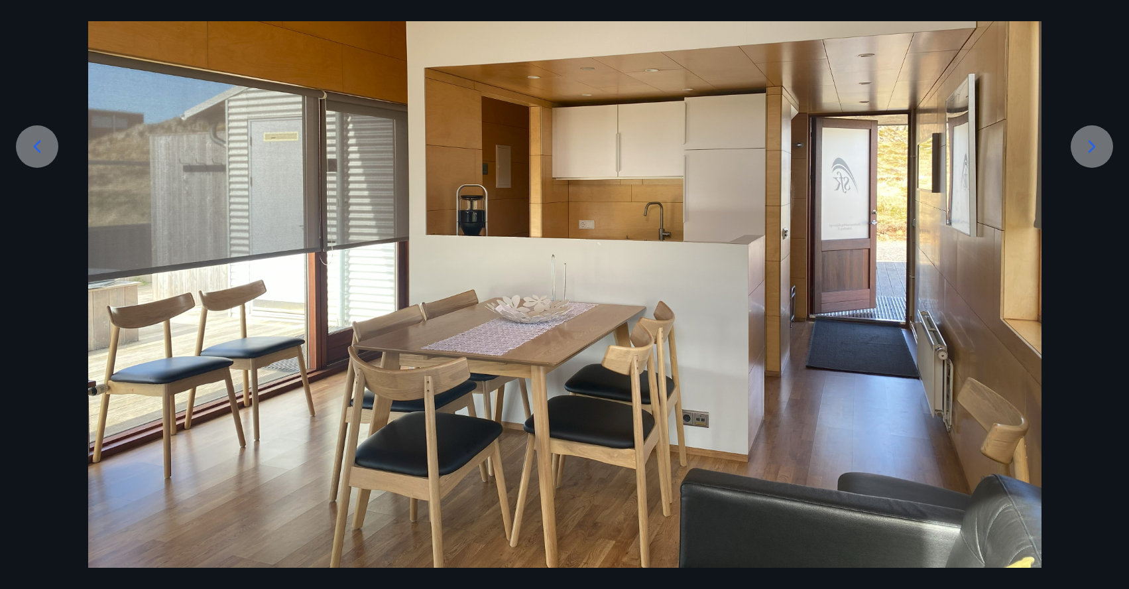
click at [1090, 150] on icon at bounding box center [1091, 147] width 7 height 13
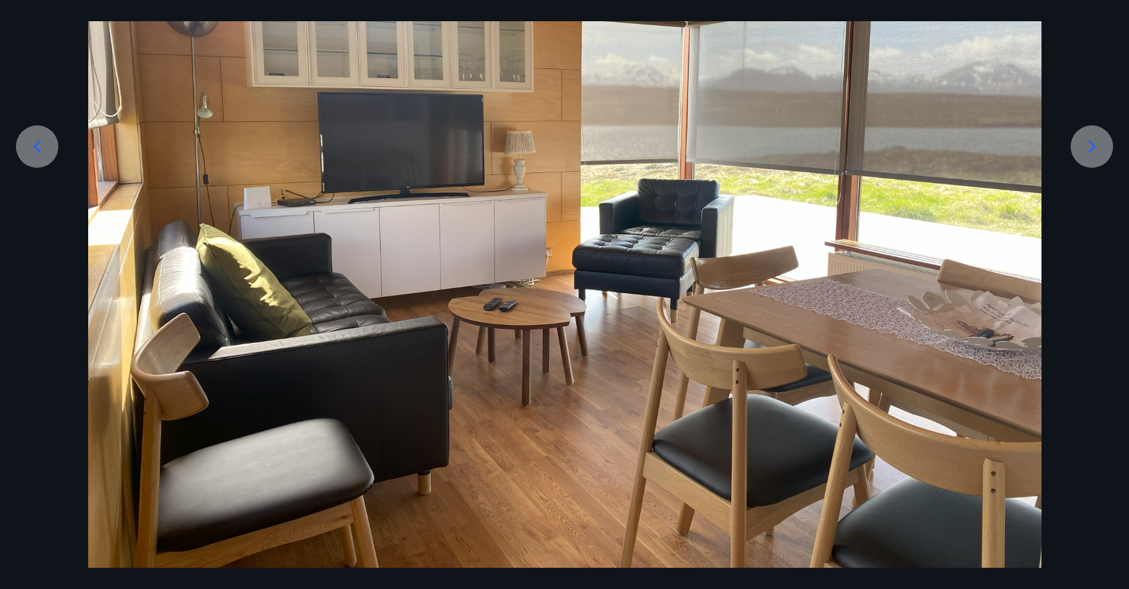
click at [1090, 150] on icon at bounding box center [1091, 147] width 7 height 13
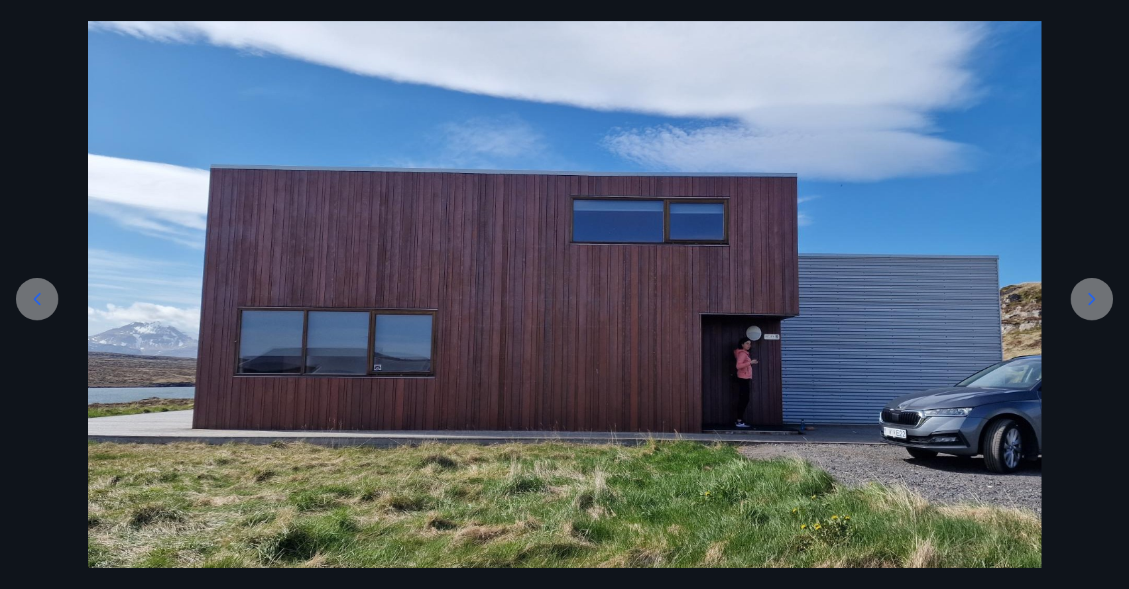
scroll to position [70, 0]
click at [1090, 150] on div at bounding box center [564, 286] width 1129 height 563
click at [1095, 278] on div at bounding box center [1091, 299] width 42 height 42
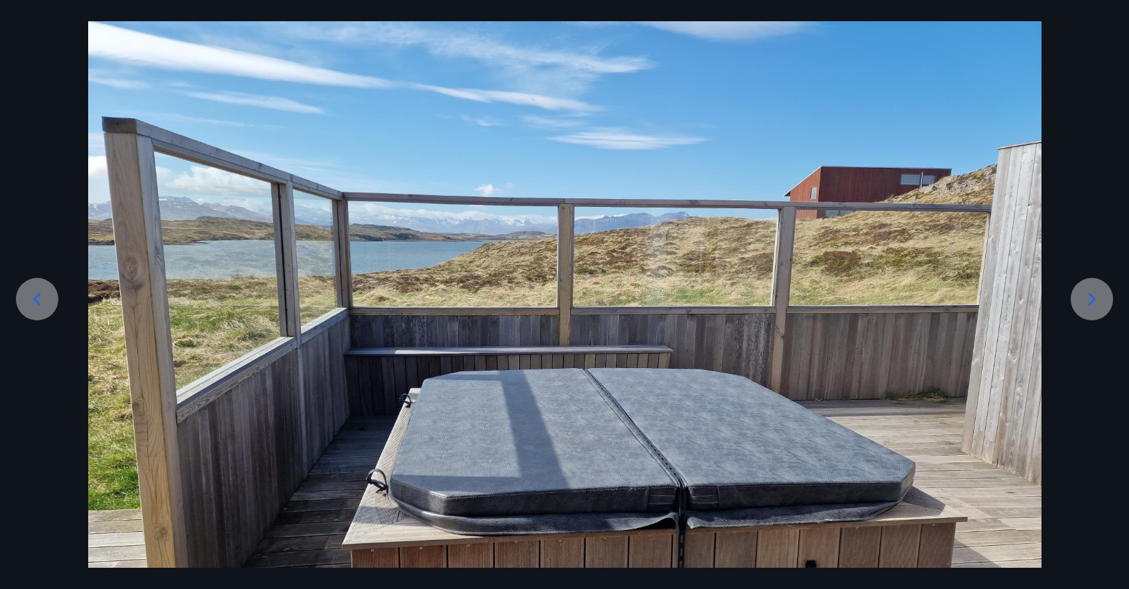
click at [1095, 278] on div at bounding box center [1091, 299] width 42 height 42
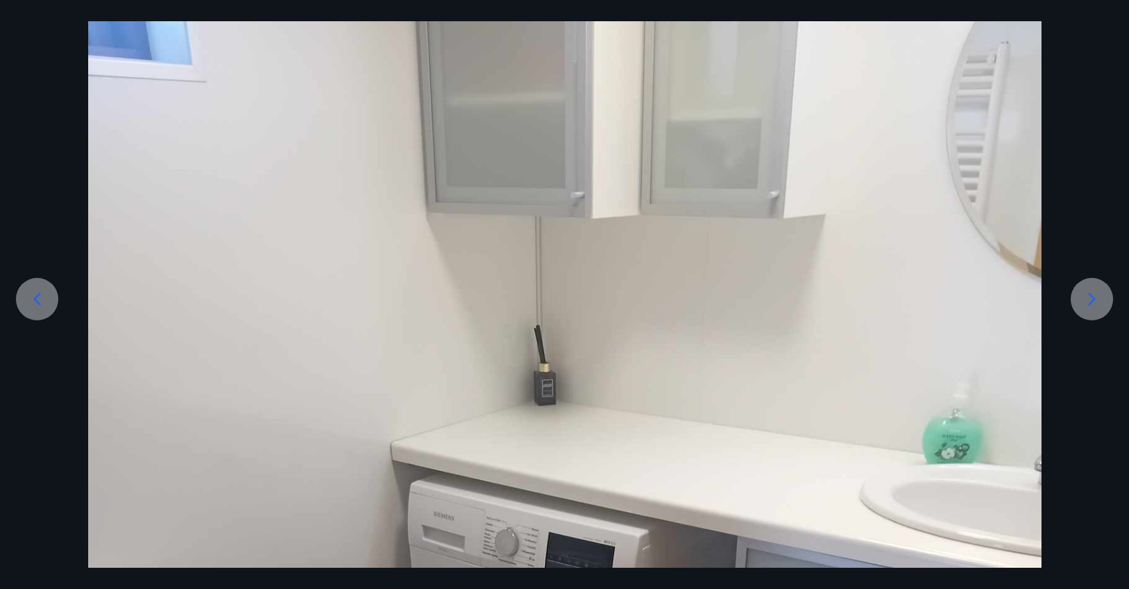
click at [1094, 288] on div at bounding box center [1091, 299] width 42 height 42
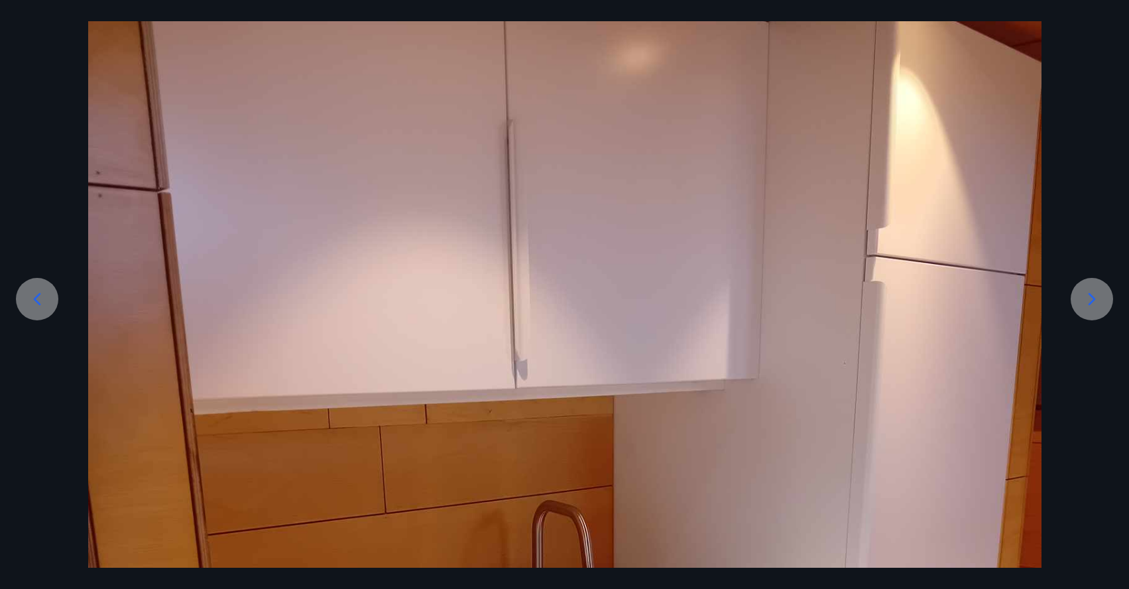
click at [1094, 288] on div at bounding box center [1091, 299] width 42 height 42
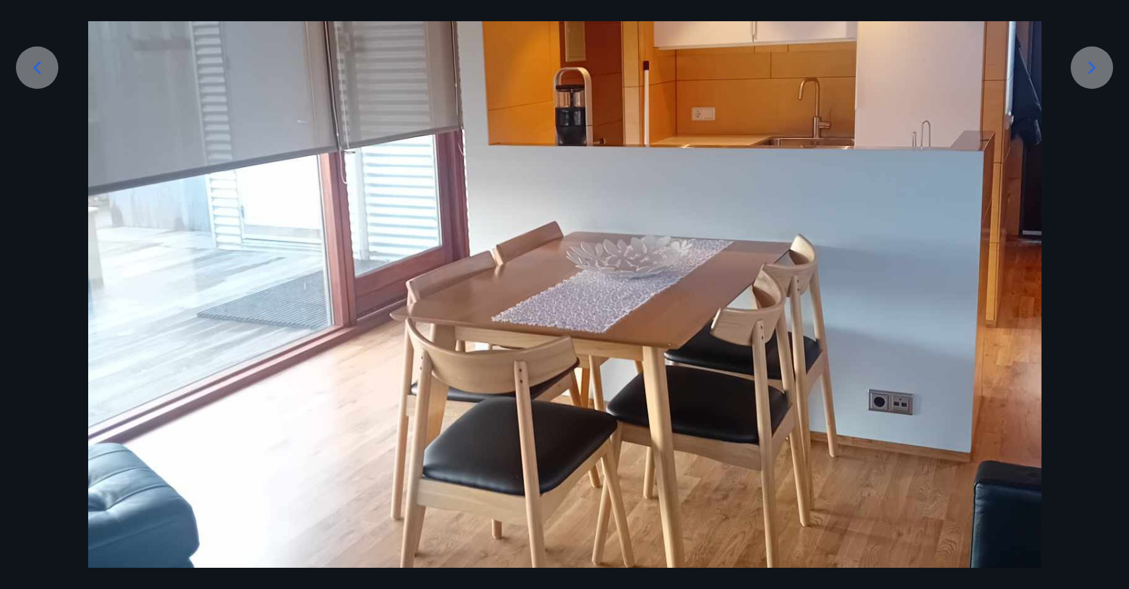
scroll to position [266, 0]
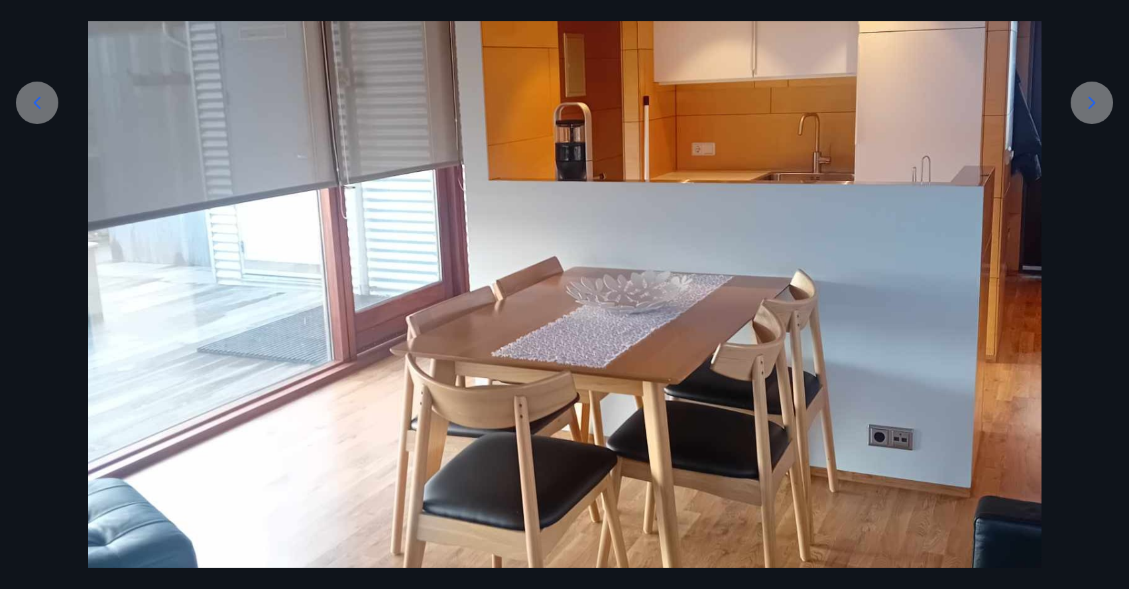
click at [1092, 113] on icon at bounding box center [1091, 102] width 21 height 21
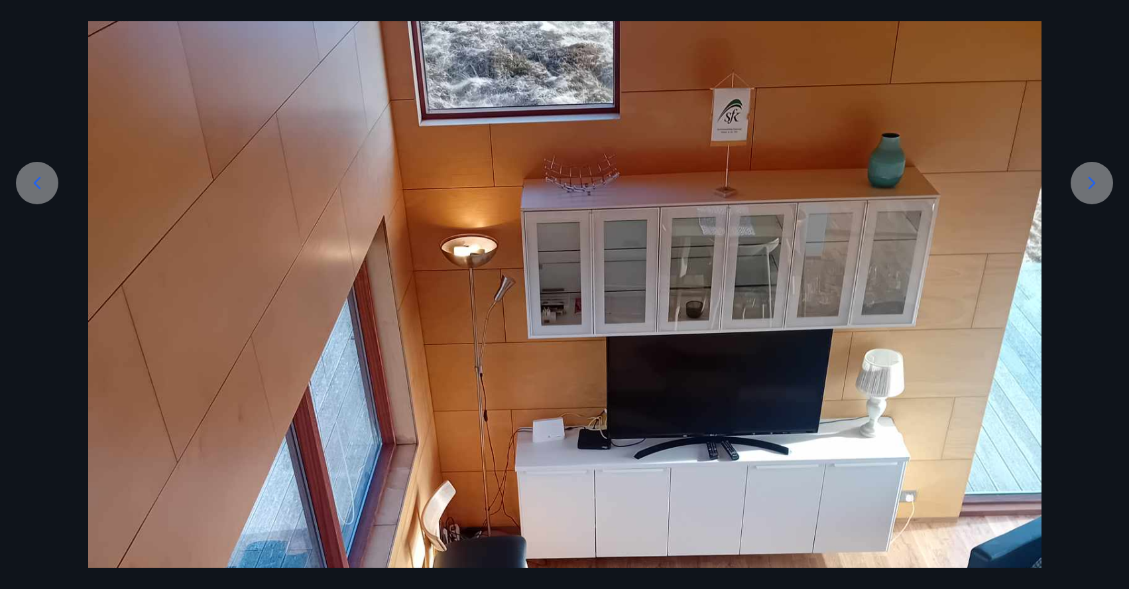
scroll to position [179, 0]
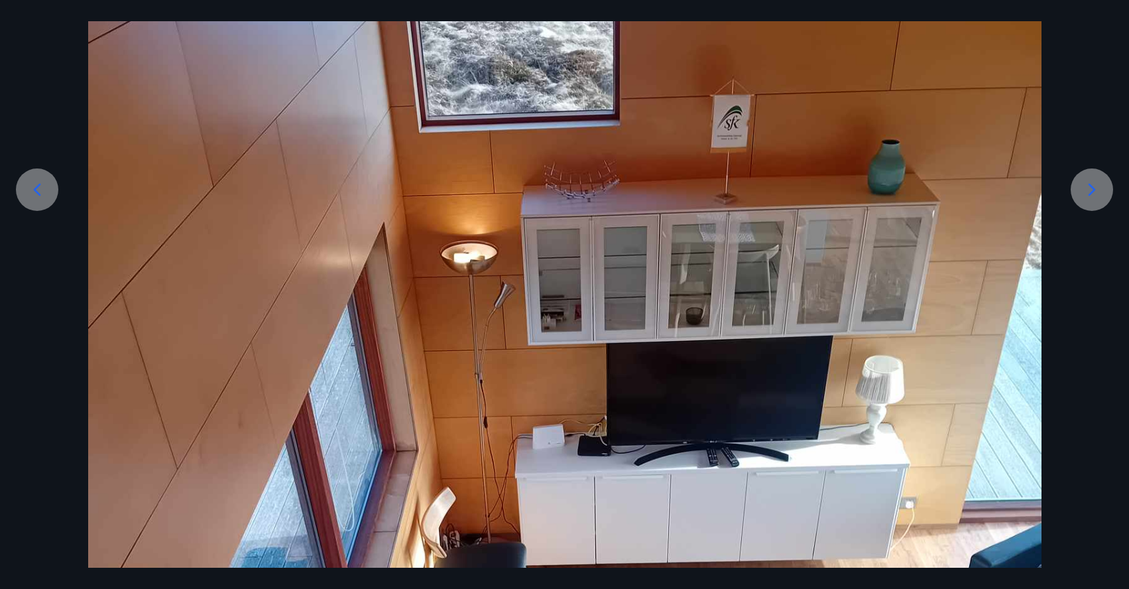
click at [1093, 200] on div at bounding box center [1091, 189] width 42 height 42
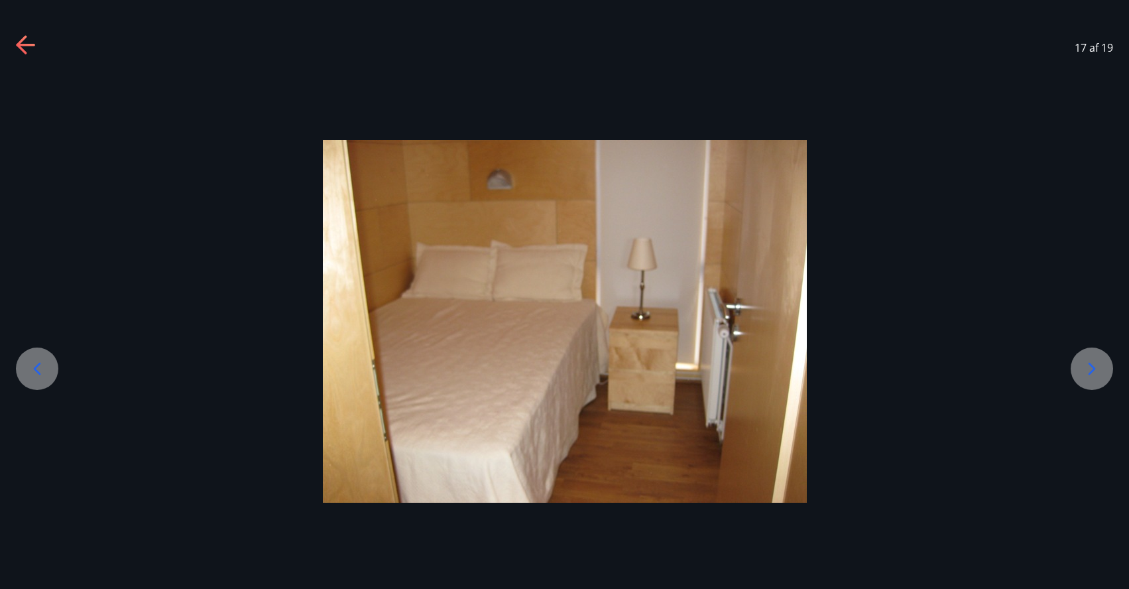
scroll to position [0, 0]
click at [1095, 367] on icon at bounding box center [1091, 368] width 21 height 21
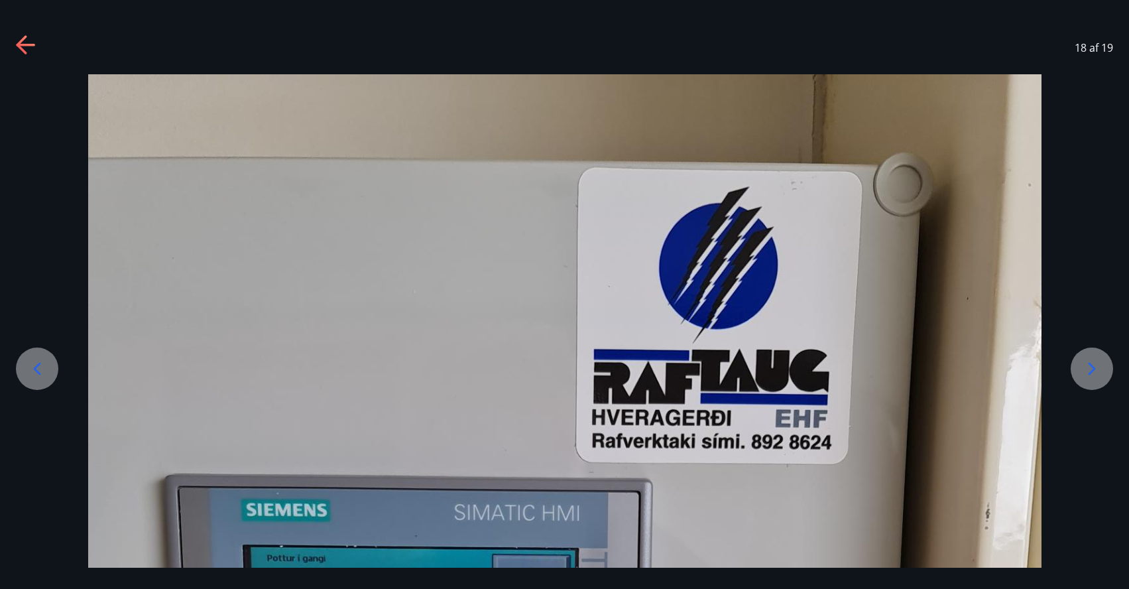
click at [1090, 374] on icon at bounding box center [1091, 368] width 21 height 21
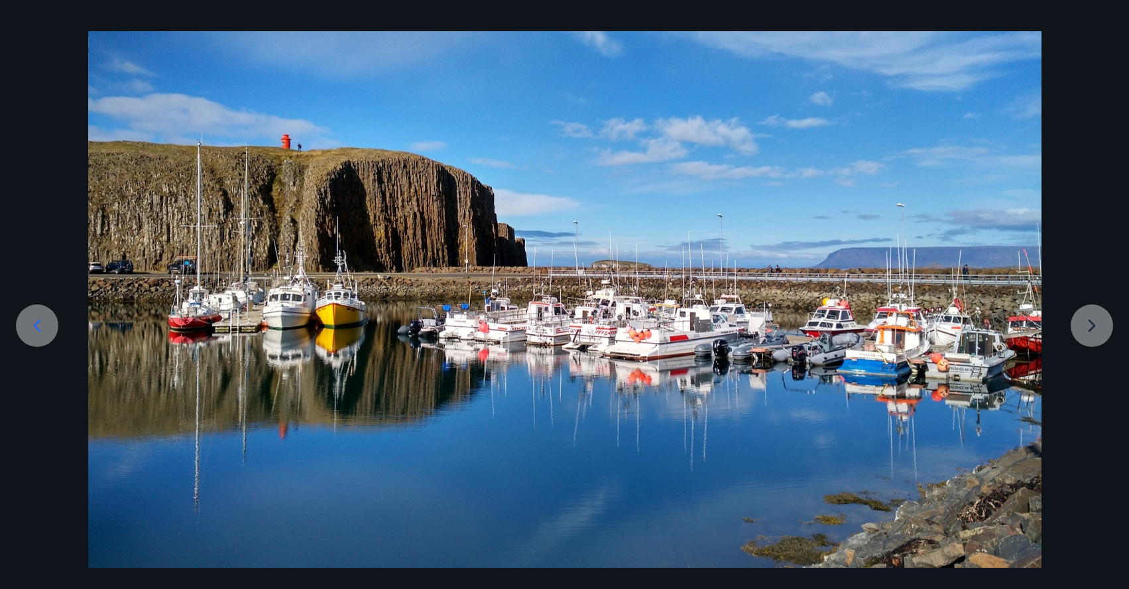
scroll to position [43, 0]
click at [1064, 27] on div "19 af 19" at bounding box center [564, 4] width 1129 height 53
click at [1090, 17] on div "19 af 19" at bounding box center [564, 294] width 1129 height 589
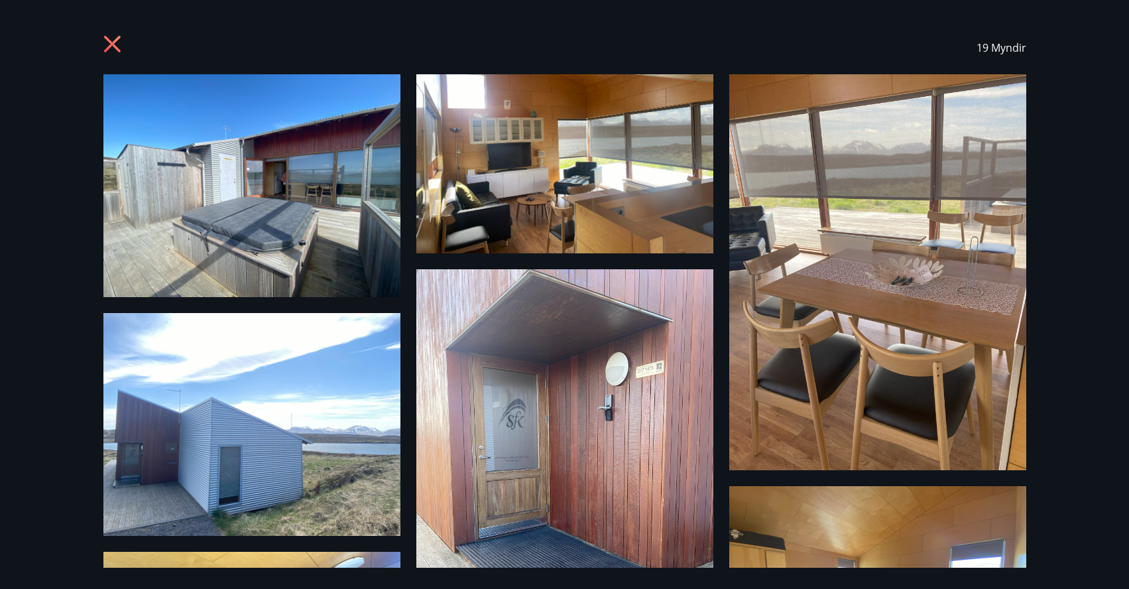
click at [107, 36] on icon at bounding box center [113, 45] width 21 height 21
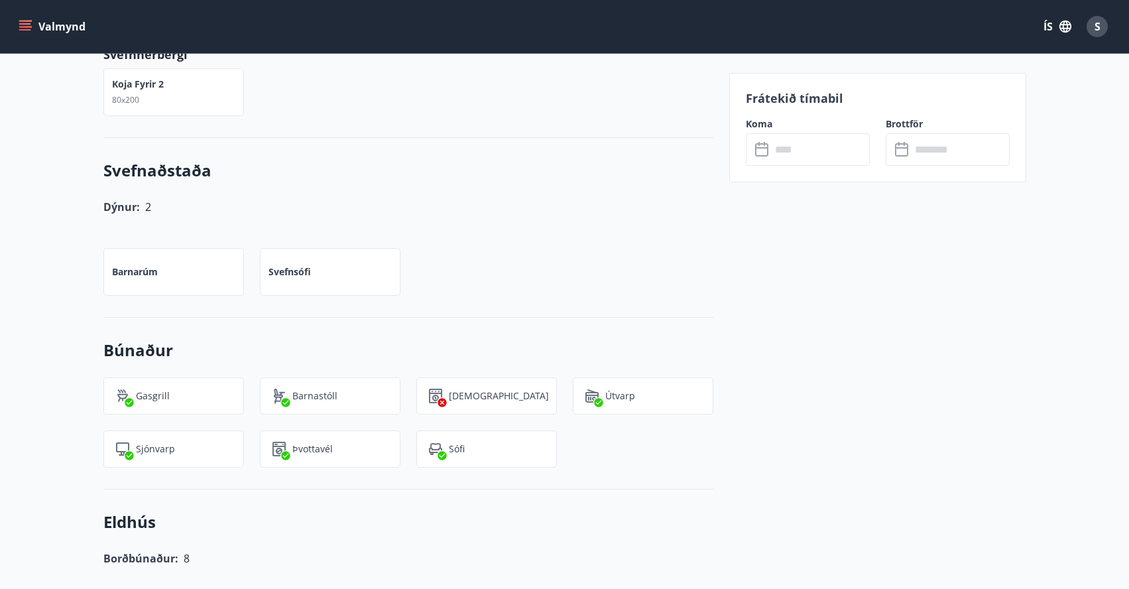
scroll to position [1162, 0]
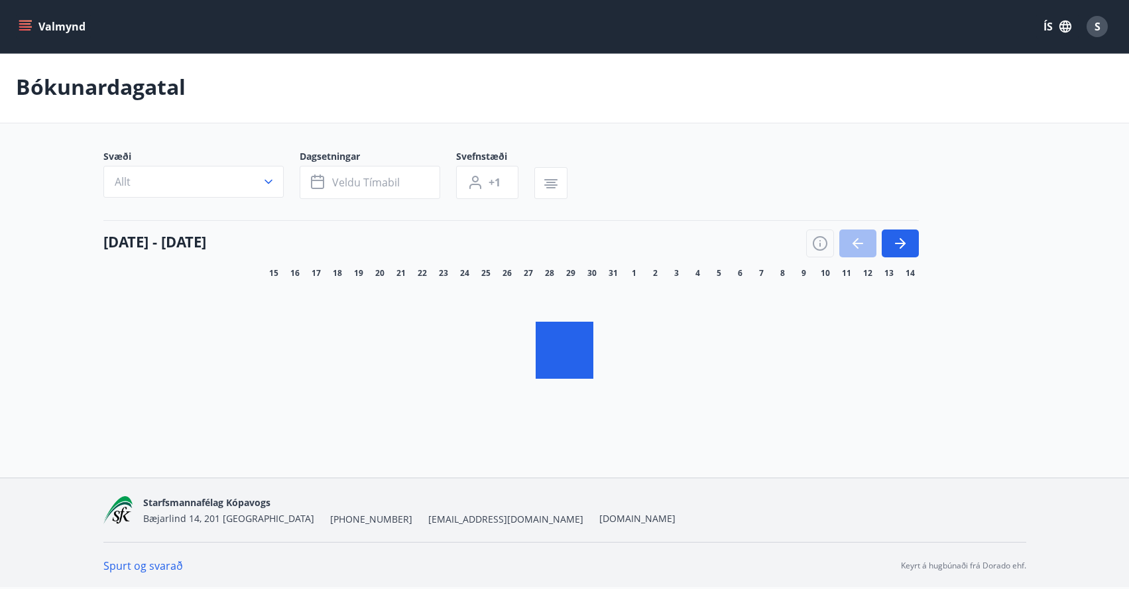
scroll to position [2, 0]
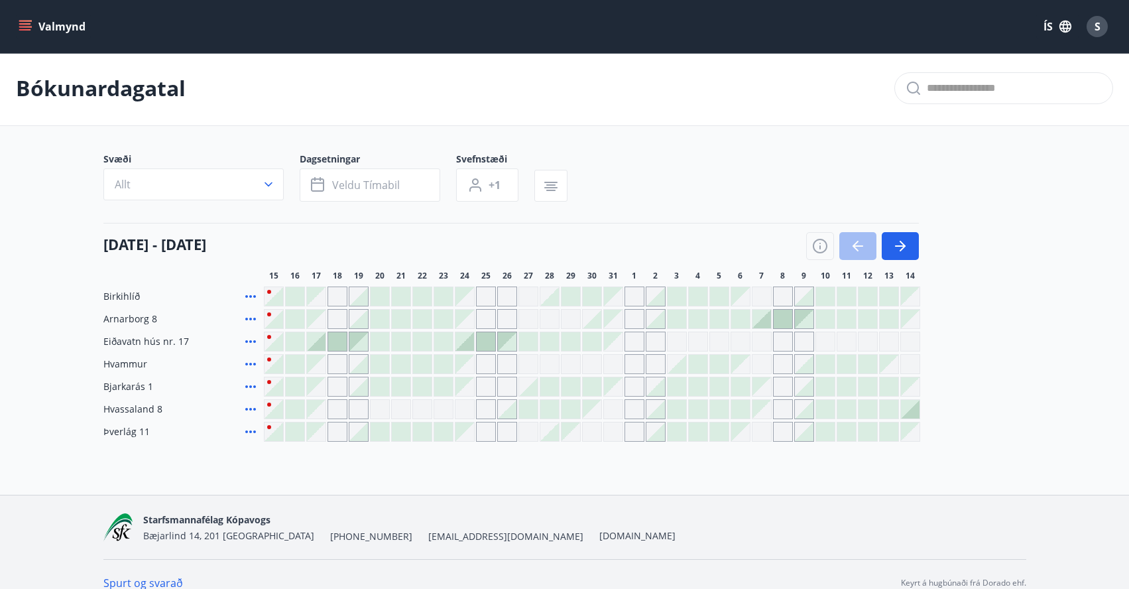
click at [254, 341] on icon at bounding box center [250, 341] width 11 height 3
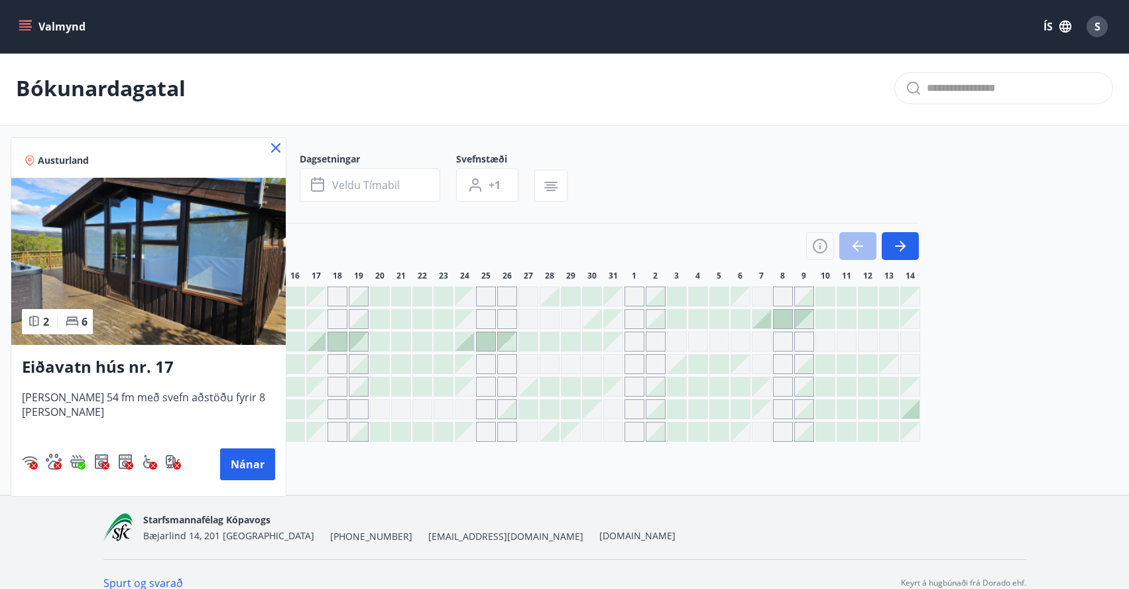
click at [268, 149] on icon at bounding box center [276, 148] width 16 height 16
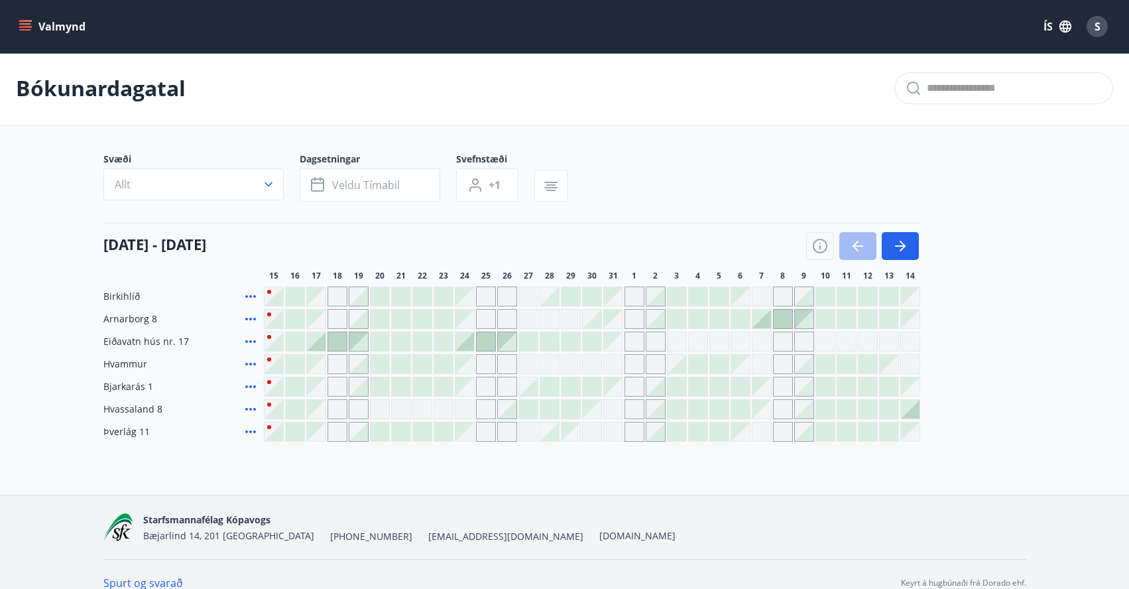
click at [249, 388] on icon at bounding box center [251, 386] width 16 height 16
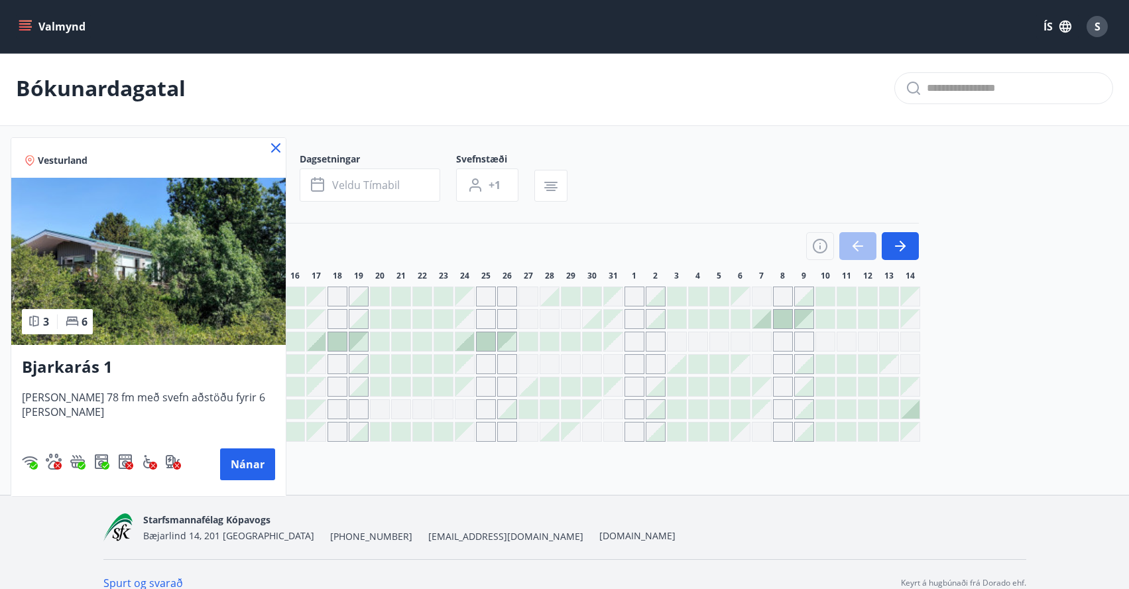
click at [276, 146] on icon at bounding box center [276, 148] width 16 height 16
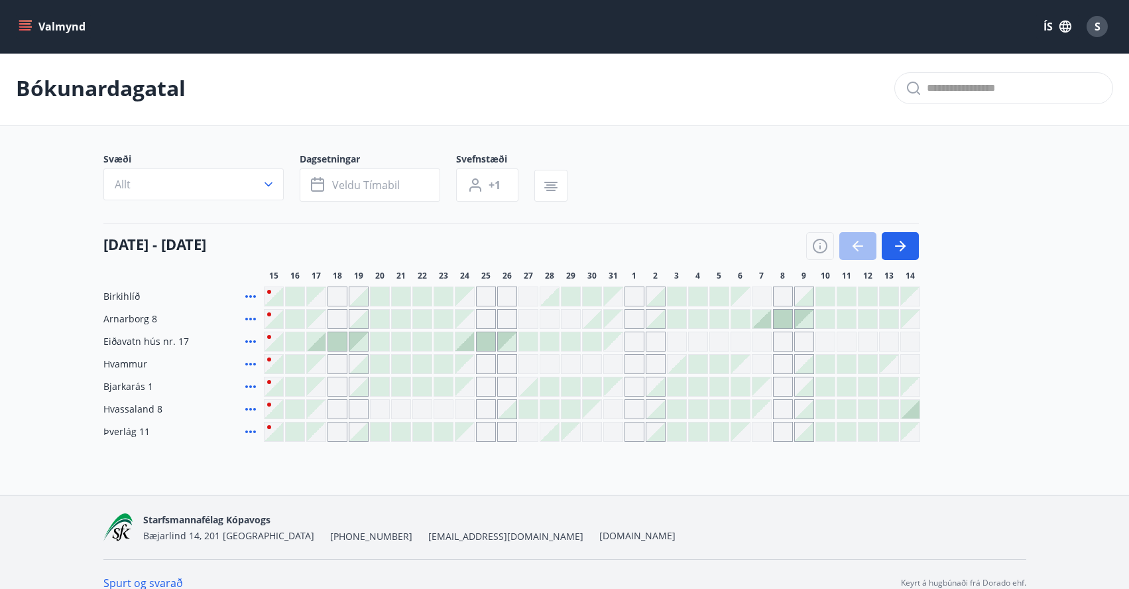
click at [251, 409] on icon at bounding box center [250, 409] width 11 height 3
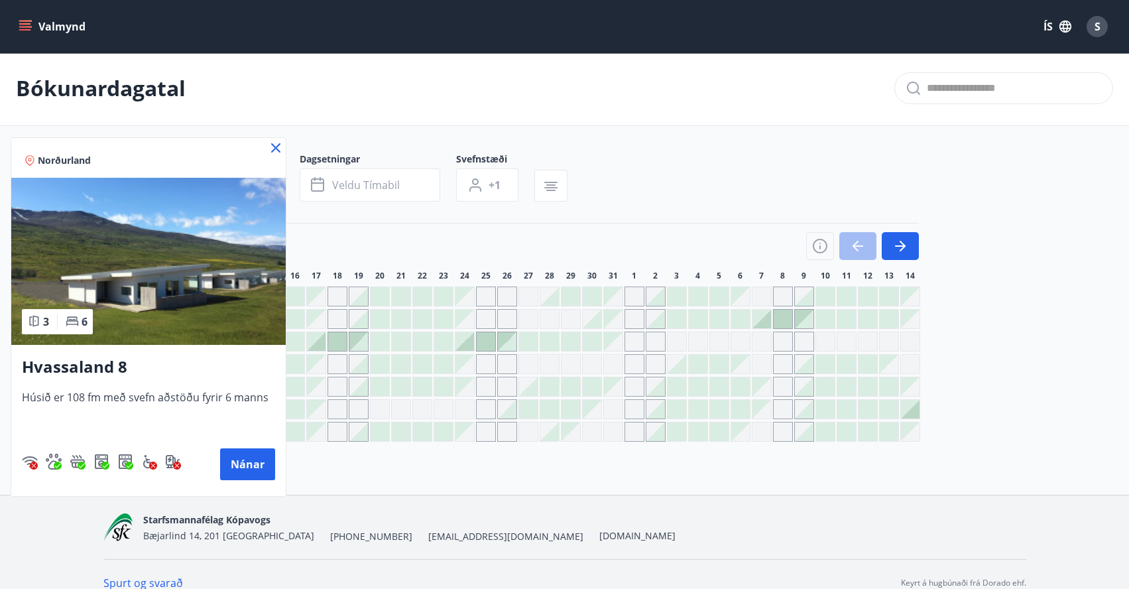
click at [276, 149] on icon at bounding box center [276, 148] width 16 height 16
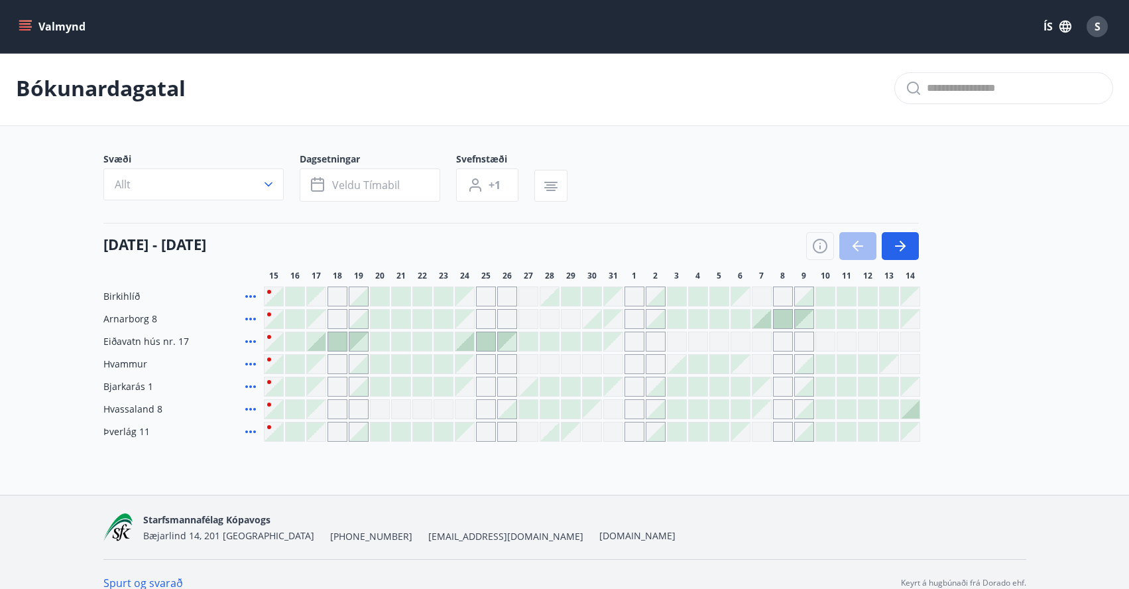
click at [251, 432] on icon at bounding box center [250, 431] width 11 height 3
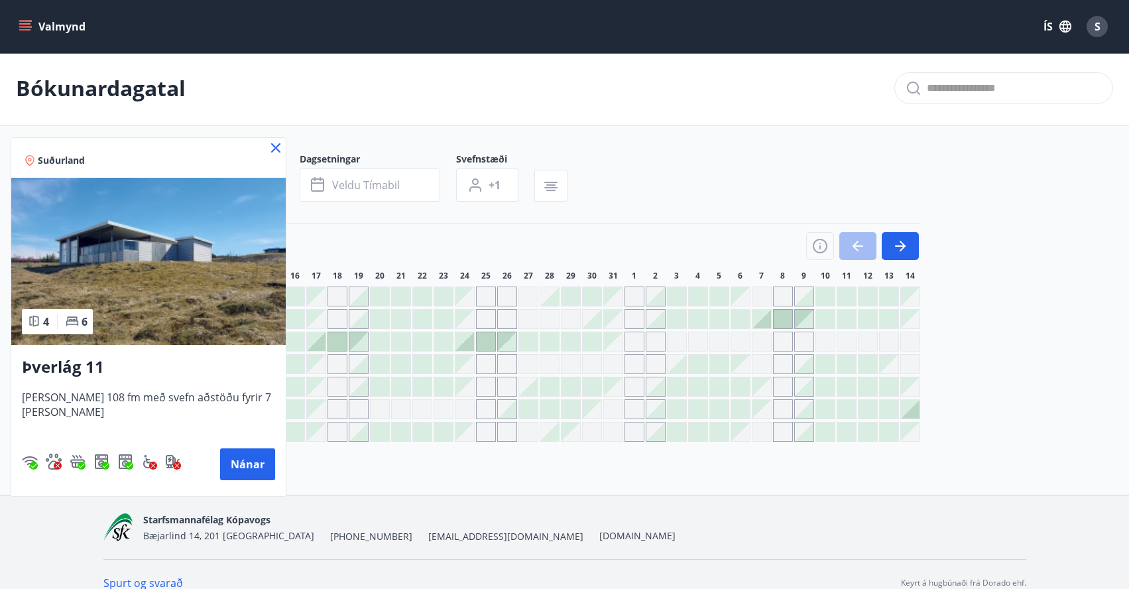
click at [190, 278] on img at bounding box center [148, 261] width 274 height 167
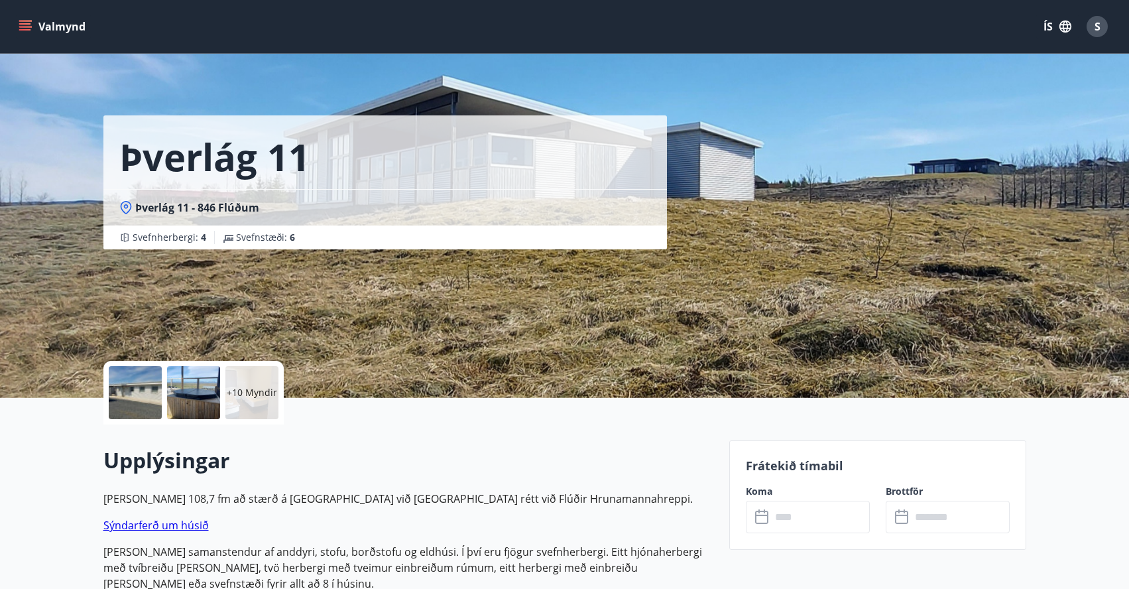
click at [156, 389] on div at bounding box center [135, 392] width 53 height 53
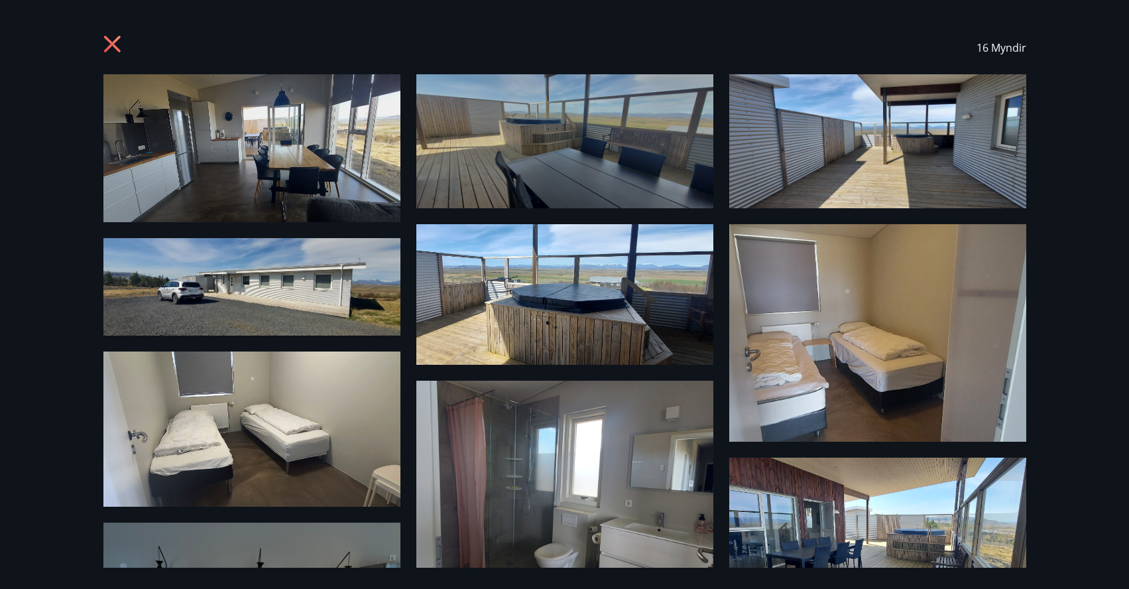
click at [109, 42] on icon at bounding box center [111, 44] width 17 height 17
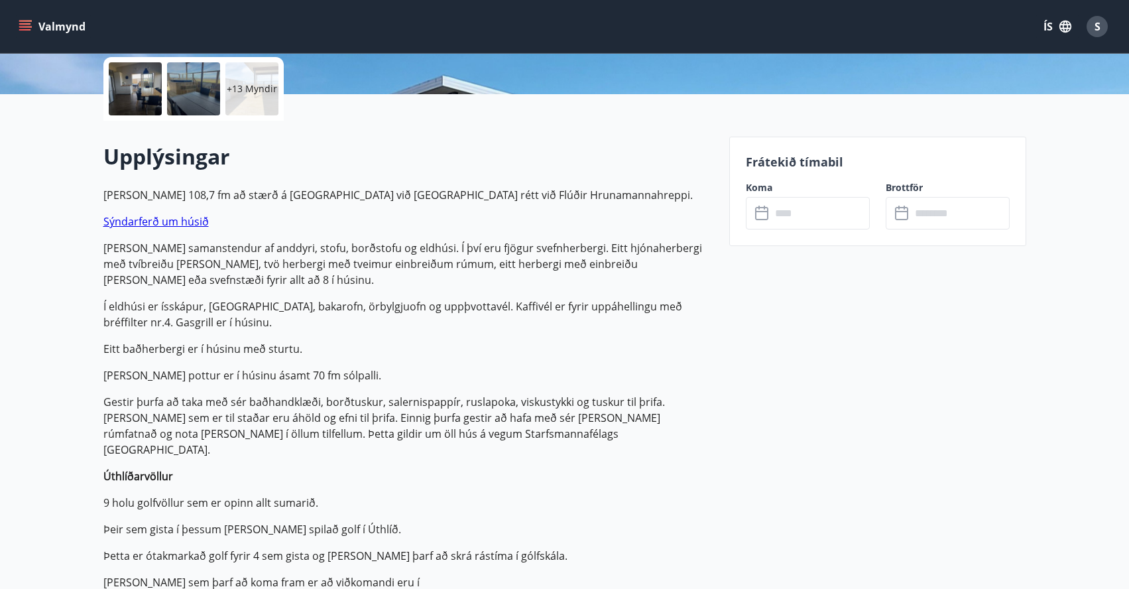
scroll to position [1, 0]
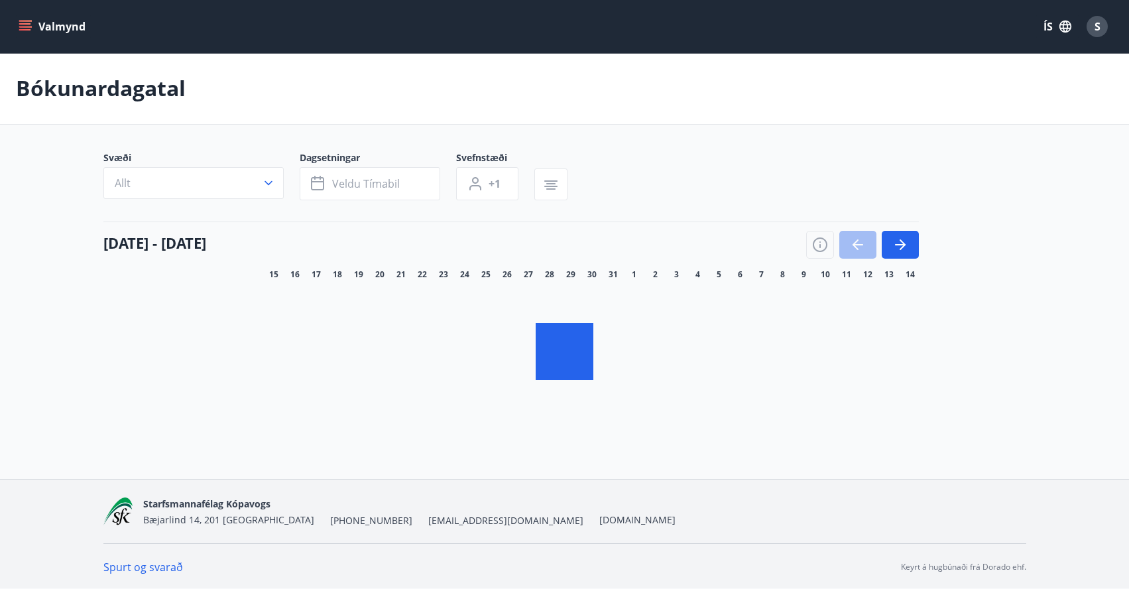
scroll to position [2, 0]
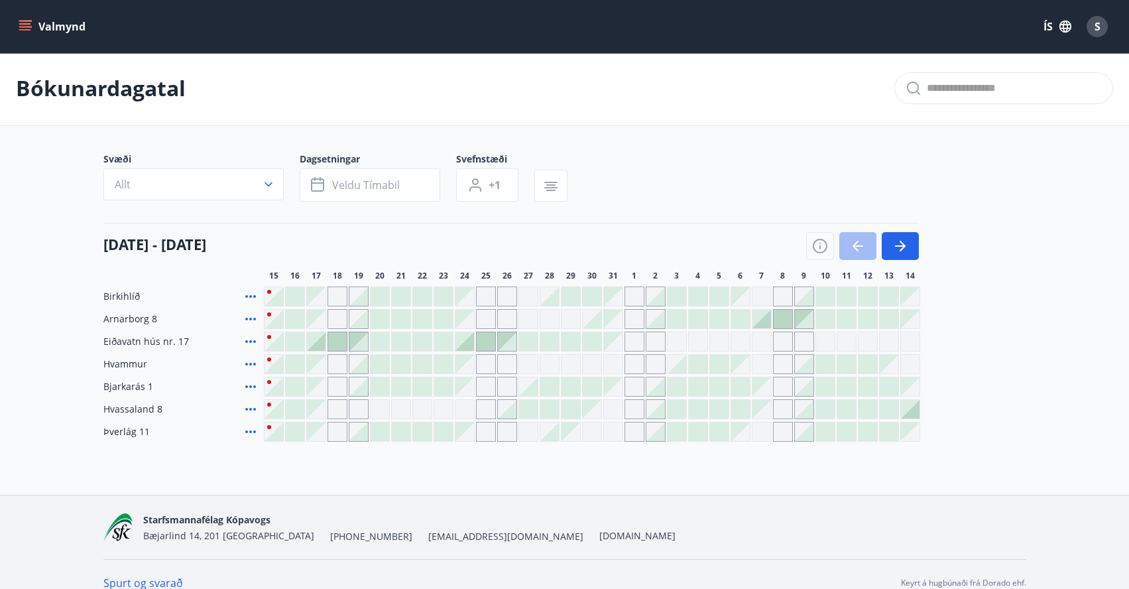
click at [251, 384] on icon at bounding box center [251, 386] width 16 height 16
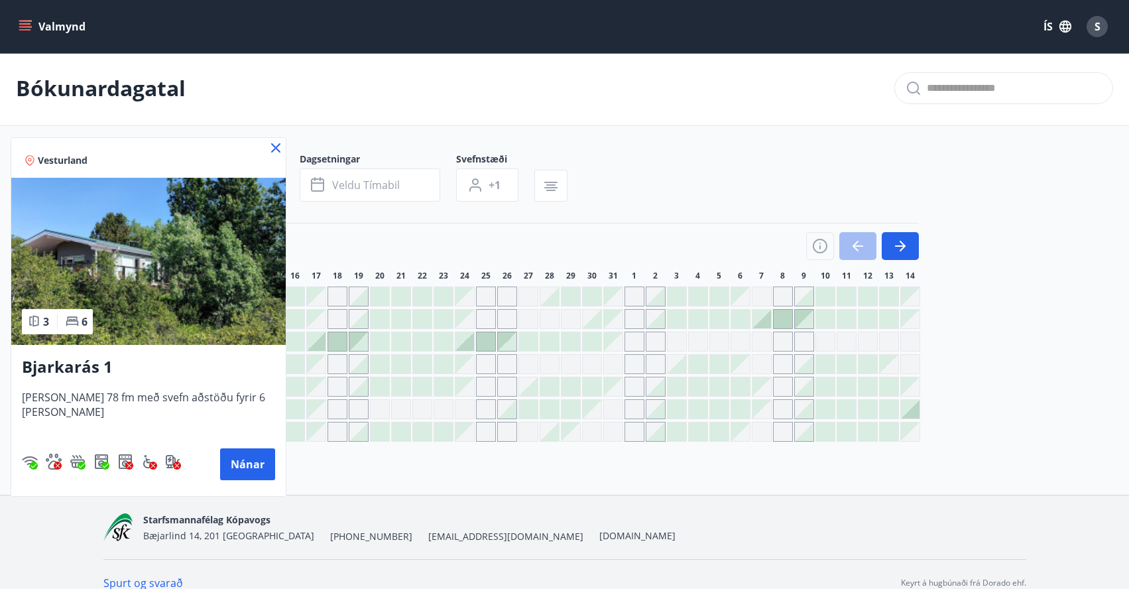
click at [116, 221] on img at bounding box center [148, 261] width 274 height 167
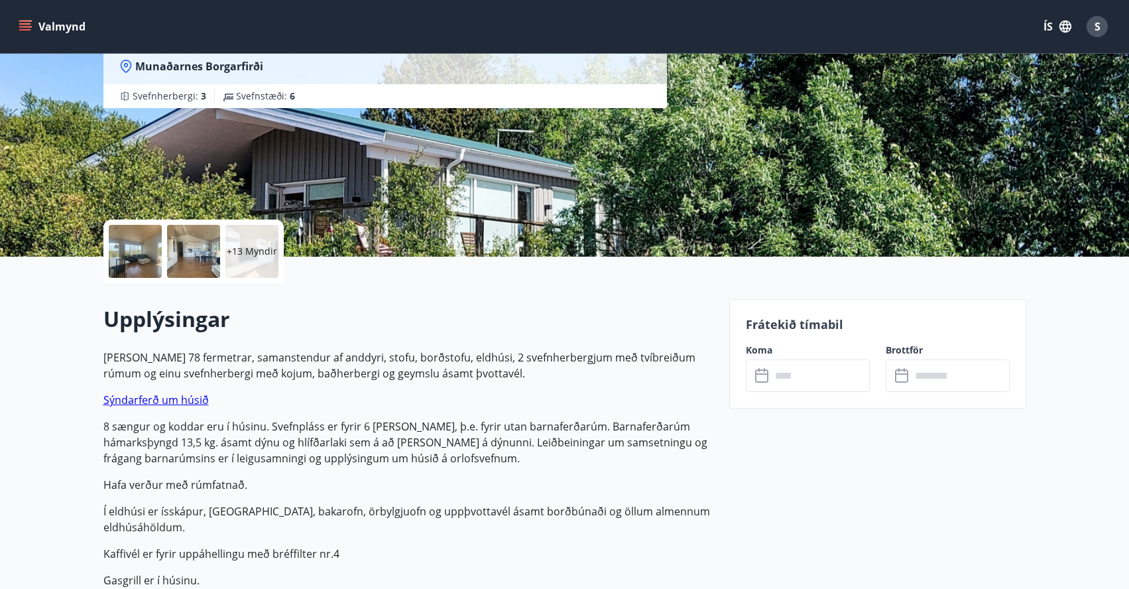
scroll to position [152, 0]
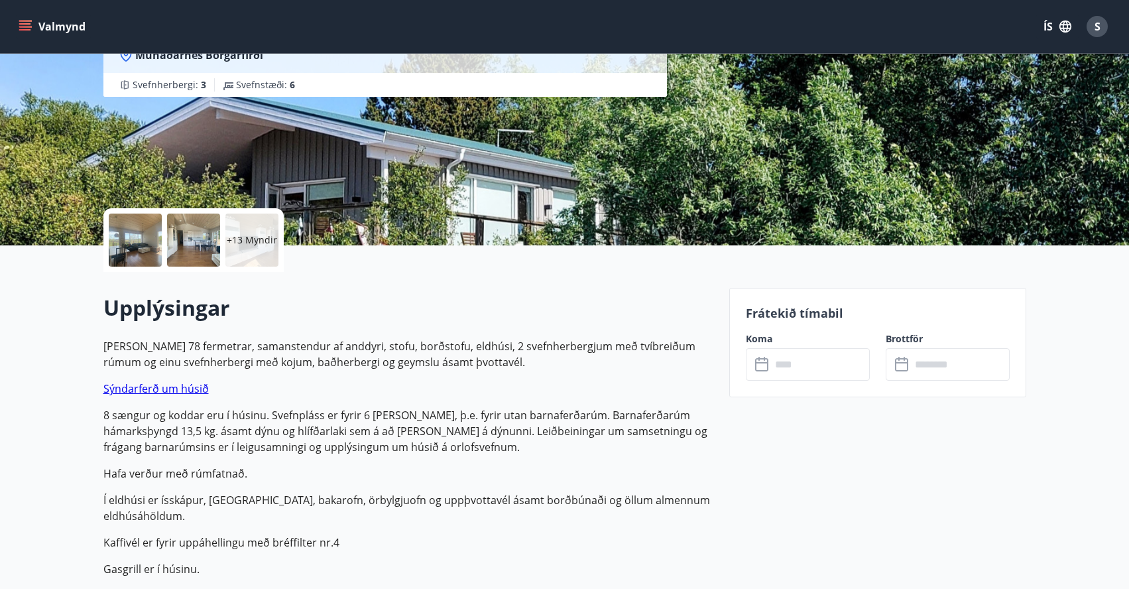
click at [135, 243] on div at bounding box center [135, 239] width 53 height 53
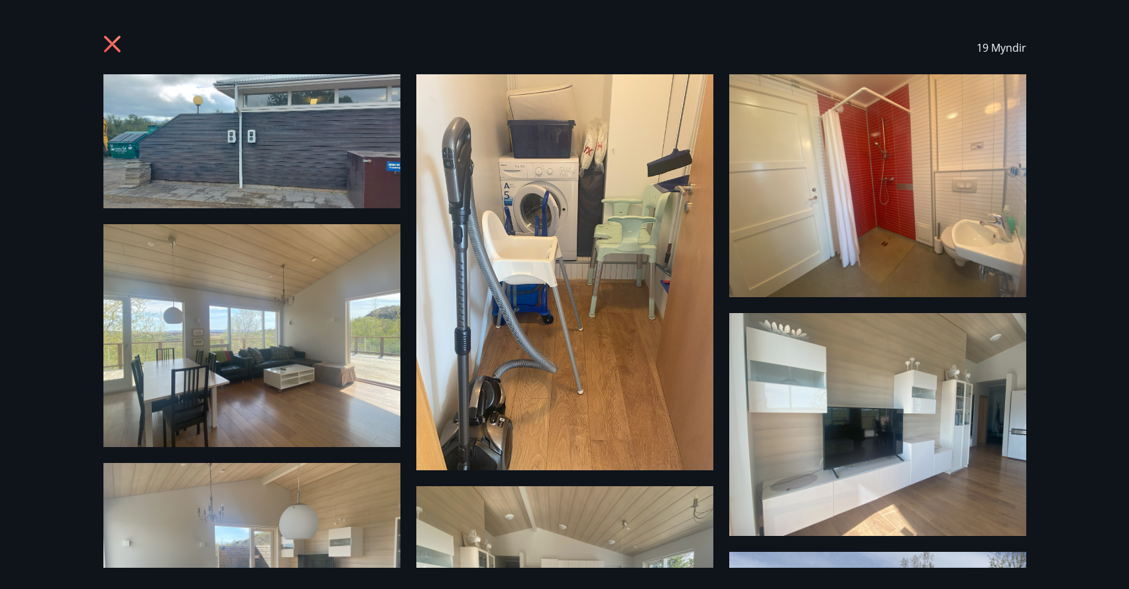
scroll to position [0, 0]
click at [111, 42] on icon at bounding box center [111, 44] width 17 height 17
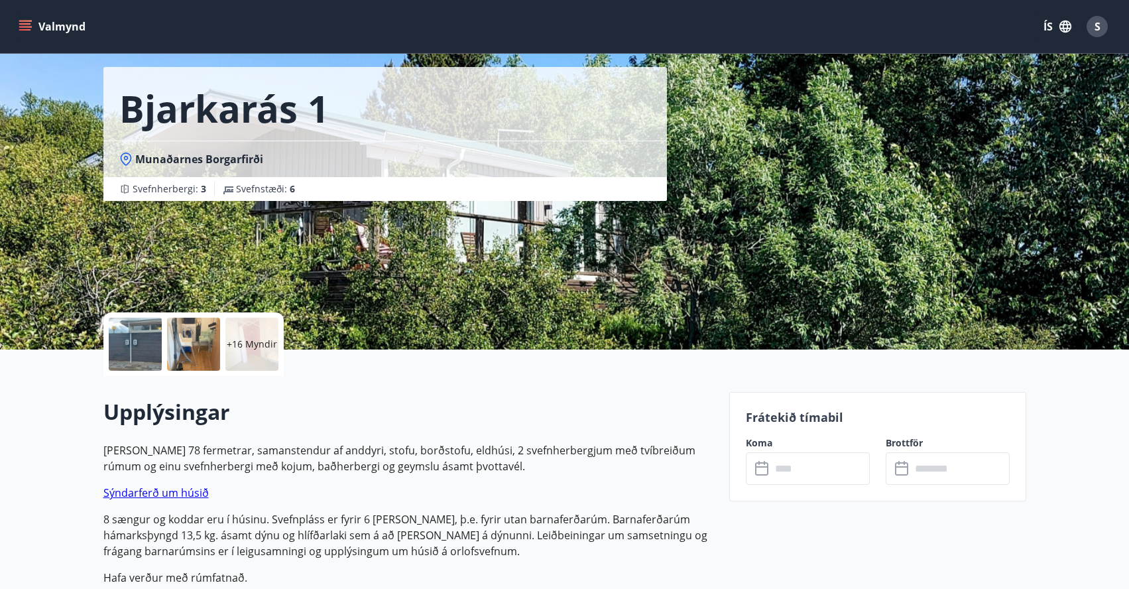
scroll to position [25, 0]
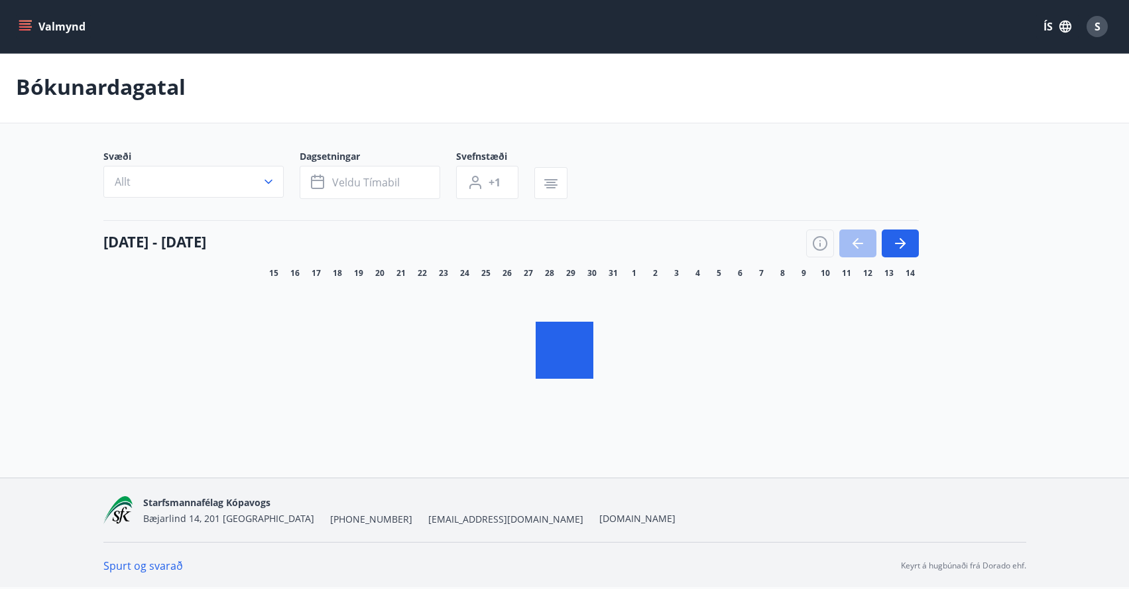
scroll to position [2, 0]
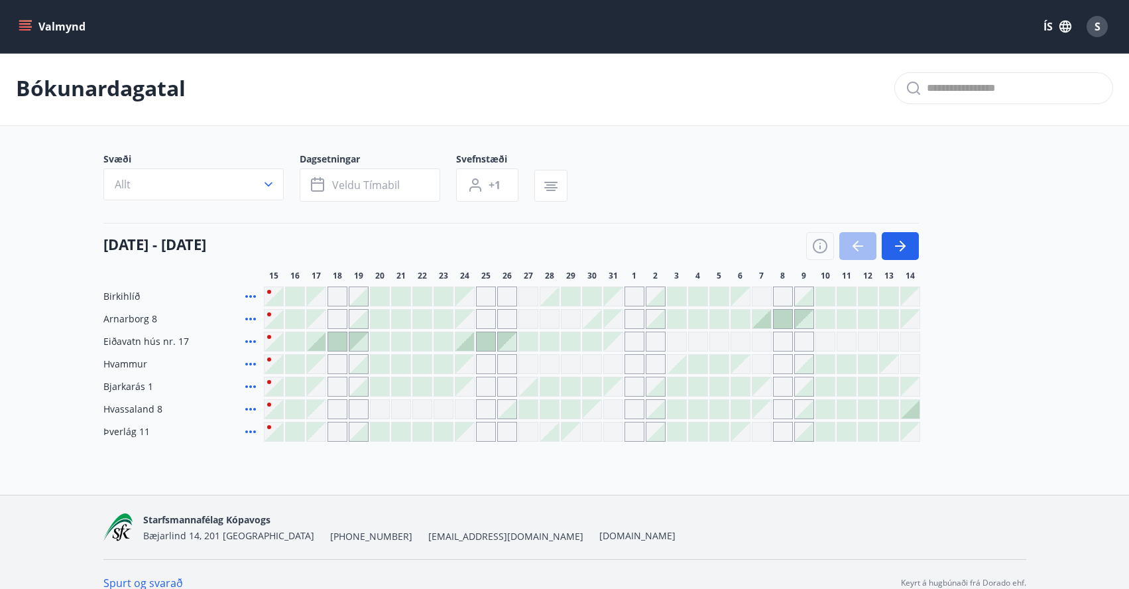
click at [247, 292] on icon at bounding box center [251, 296] width 16 height 16
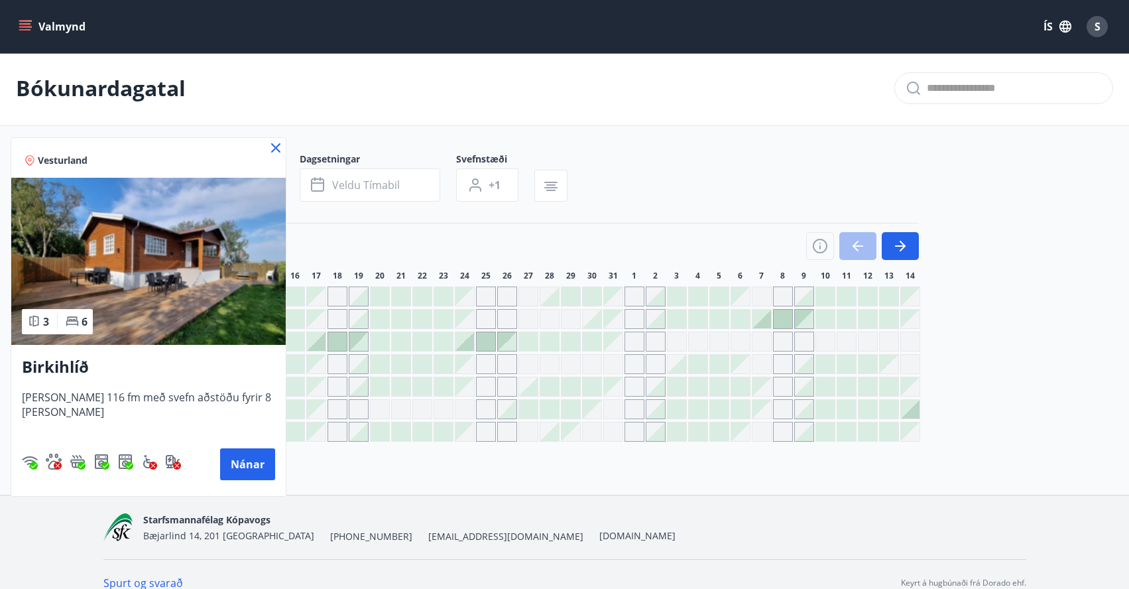
click at [57, 162] on span "Vesturland" at bounding box center [63, 160] width 50 height 13
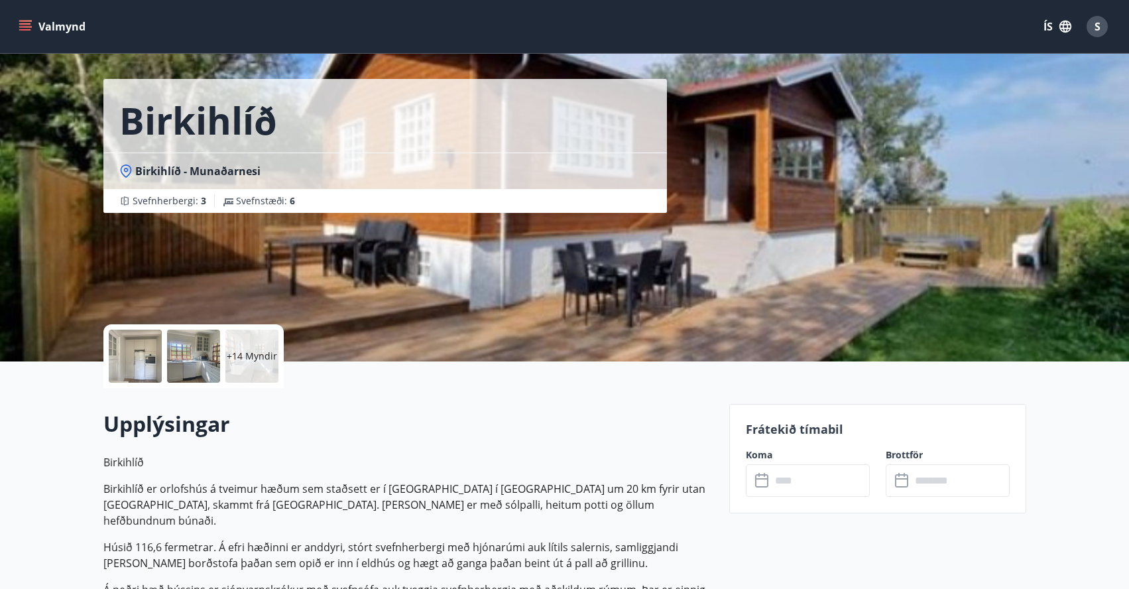
scroll to position [40, 0]
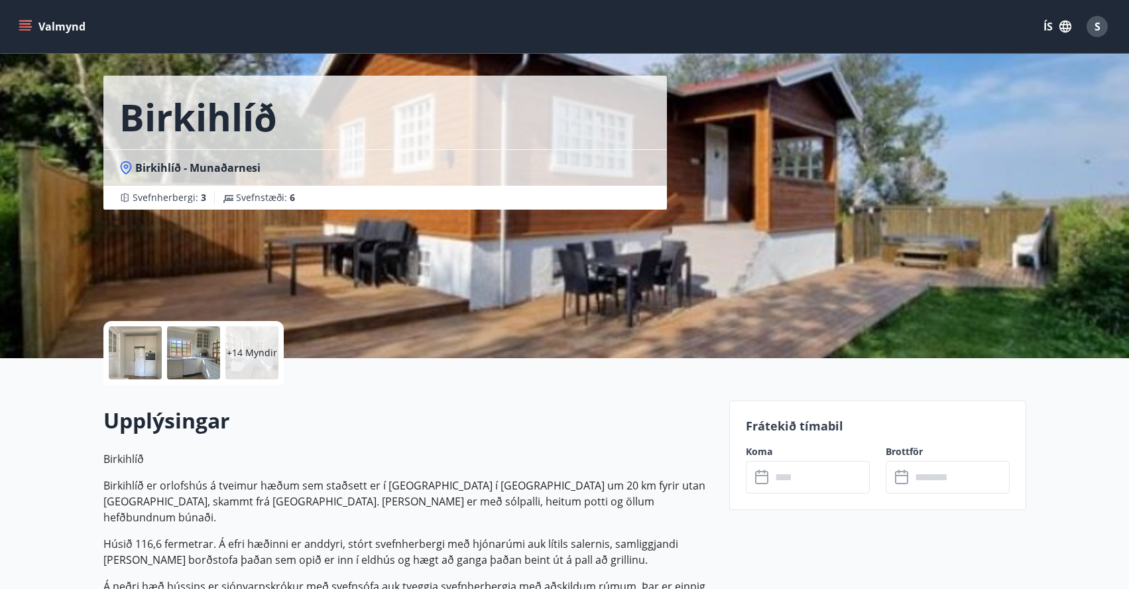
click at [125, 350] on div at bounding box center [135, 352] width 53 height 53
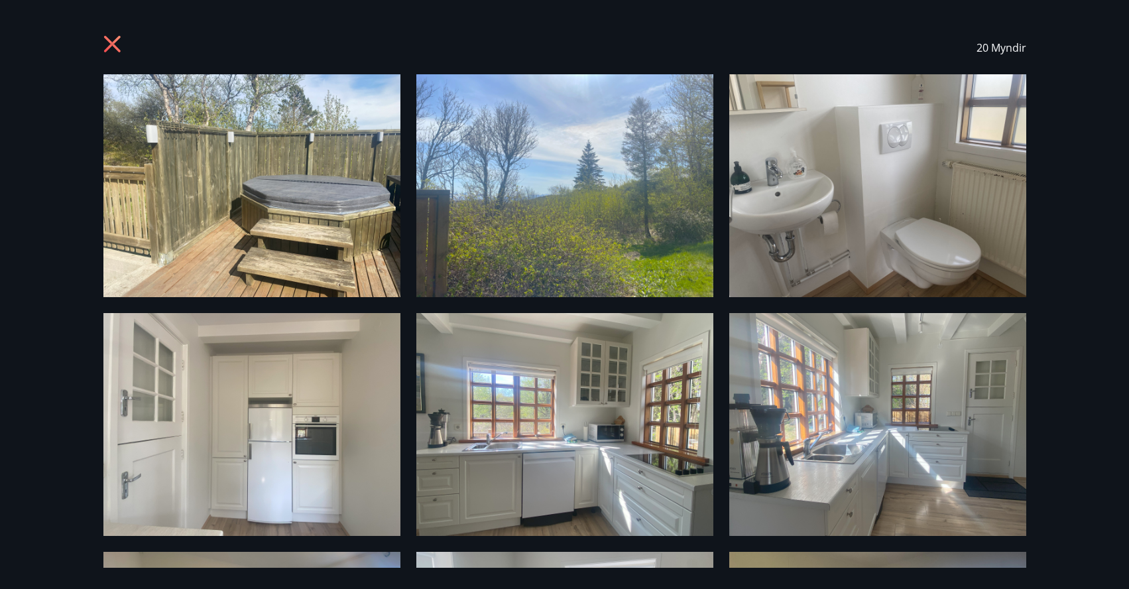
scroll to position [0, 0]
click at [110, 47] on icon at bounding box center [111, 44] width 17 height 17
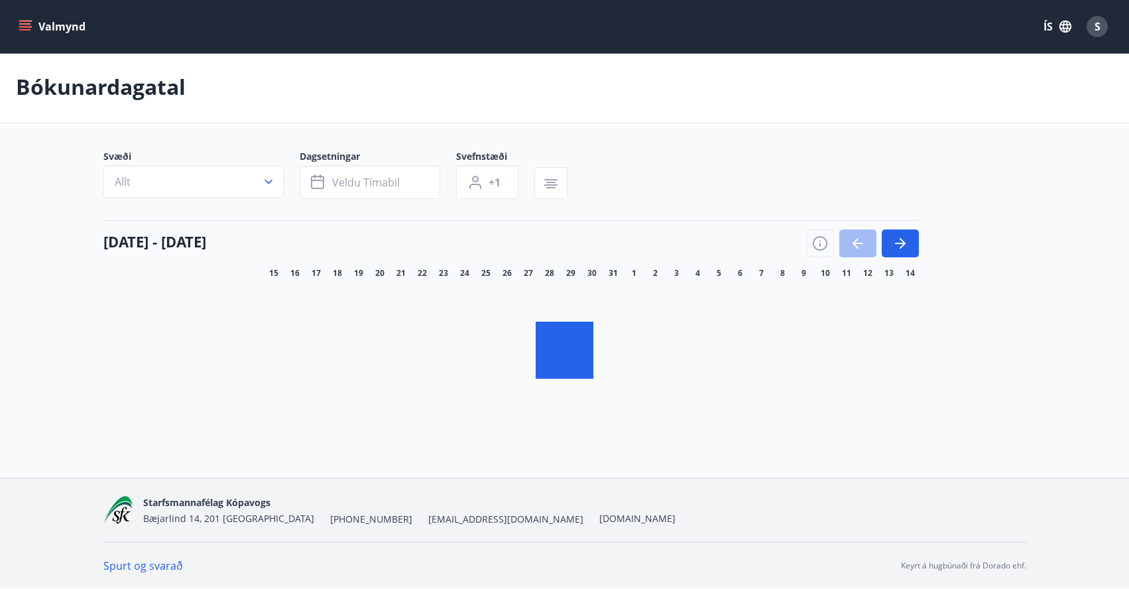
scroll to position [2, 0]
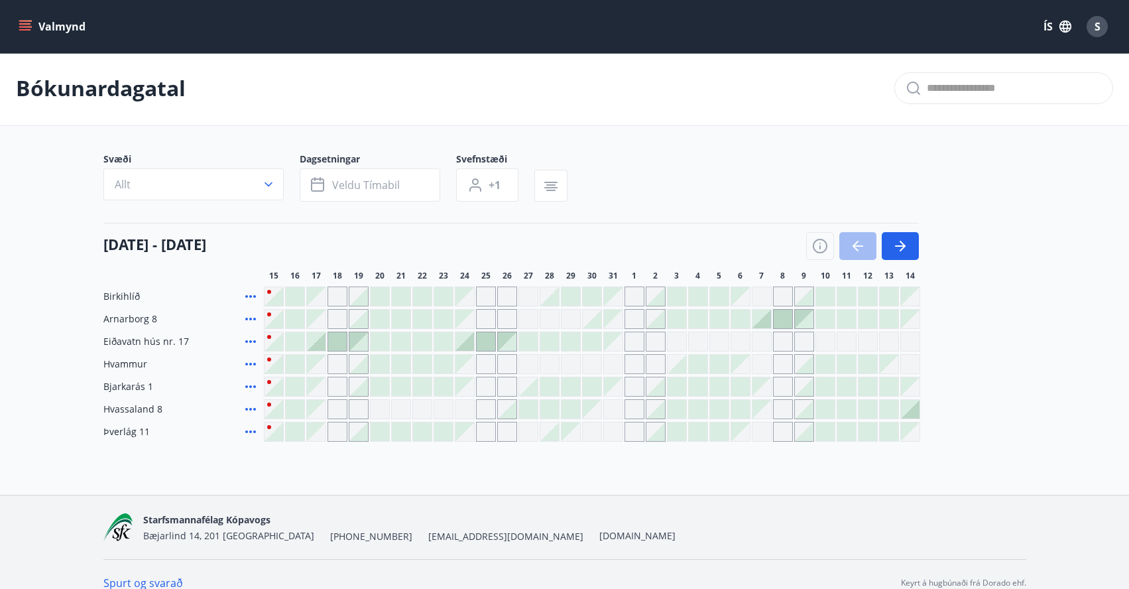
click at [249, 387] on icon at bounding box center [251, 386] width 16 height 16
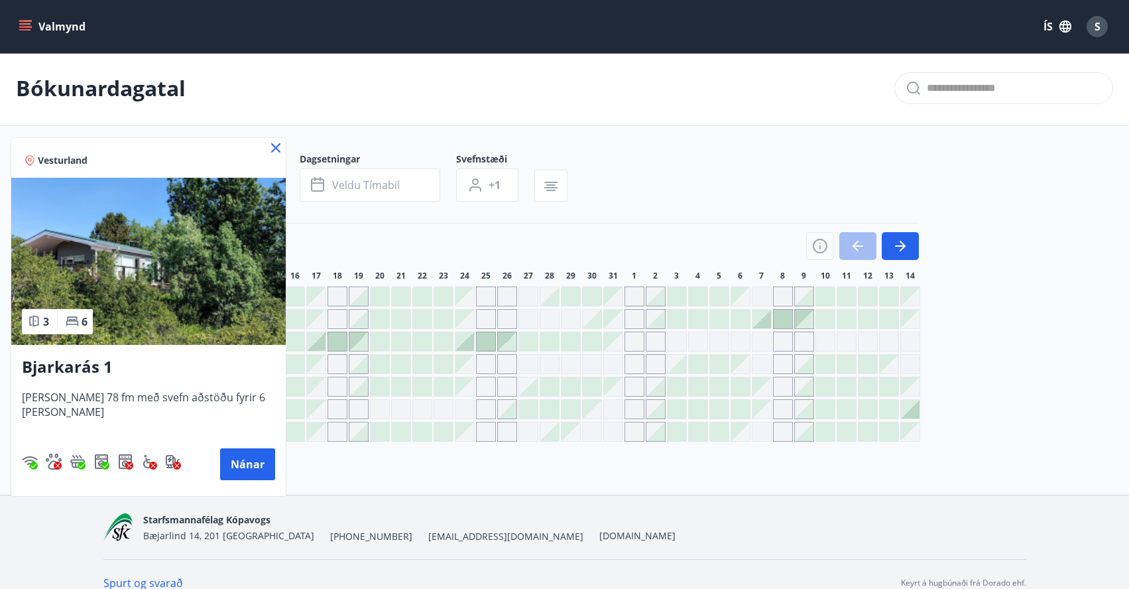
click at [184, 281] on img at bounding box center [148, 261] width 274 height 167
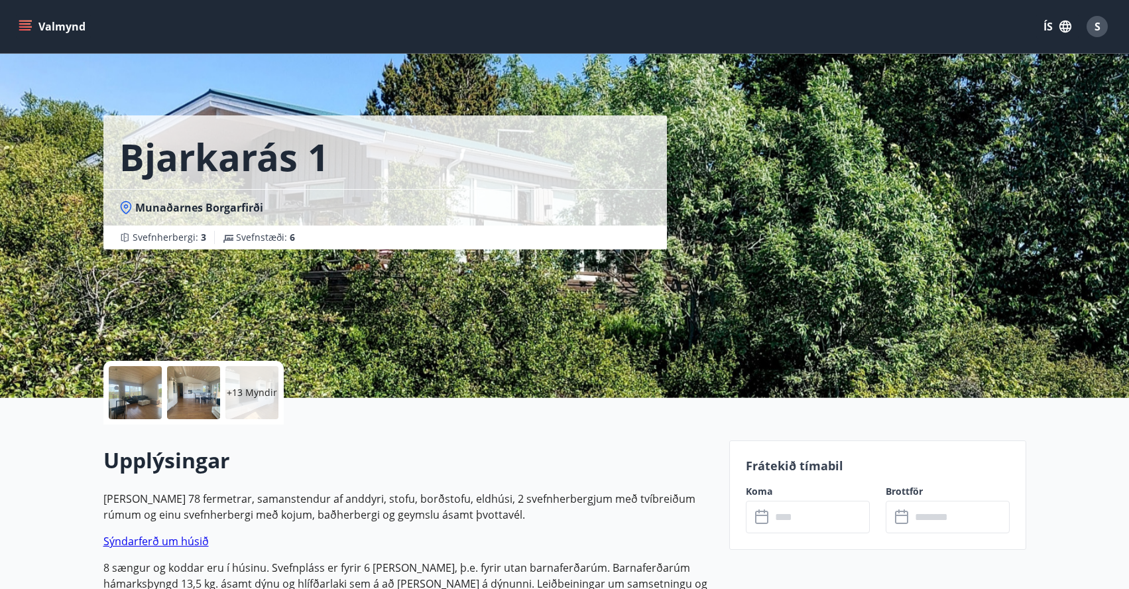
click at [137, 395] on div at bounding box center [135, 392] width 53 height 53
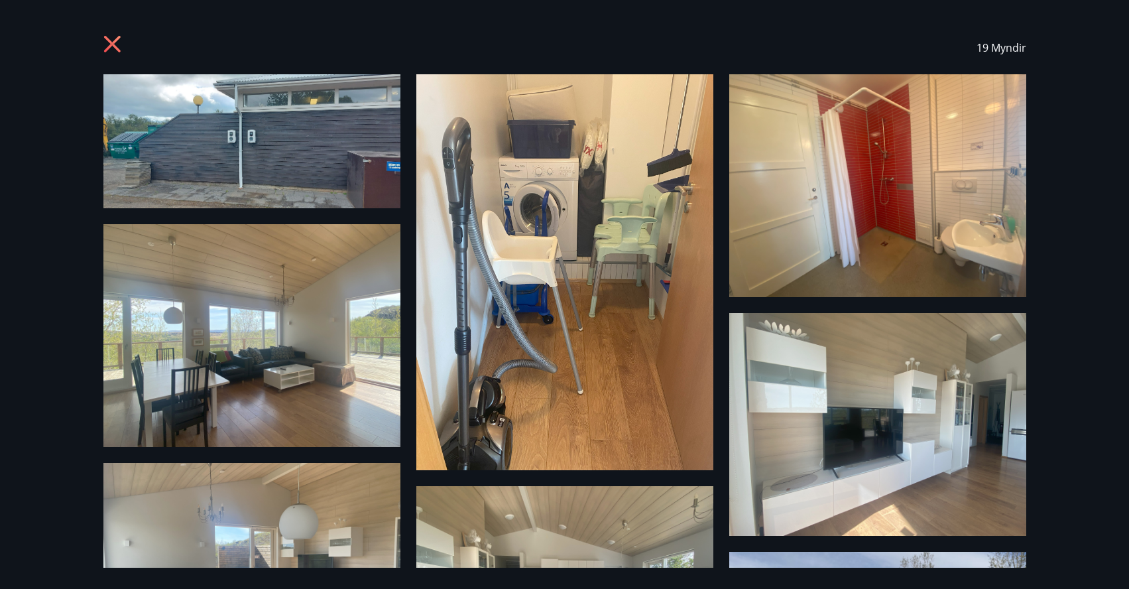
click at [114, 45] on icon at bounding box center [111, 44] width 17 height 17
